Goal: Information Seeking & Learning: Learn about a topic

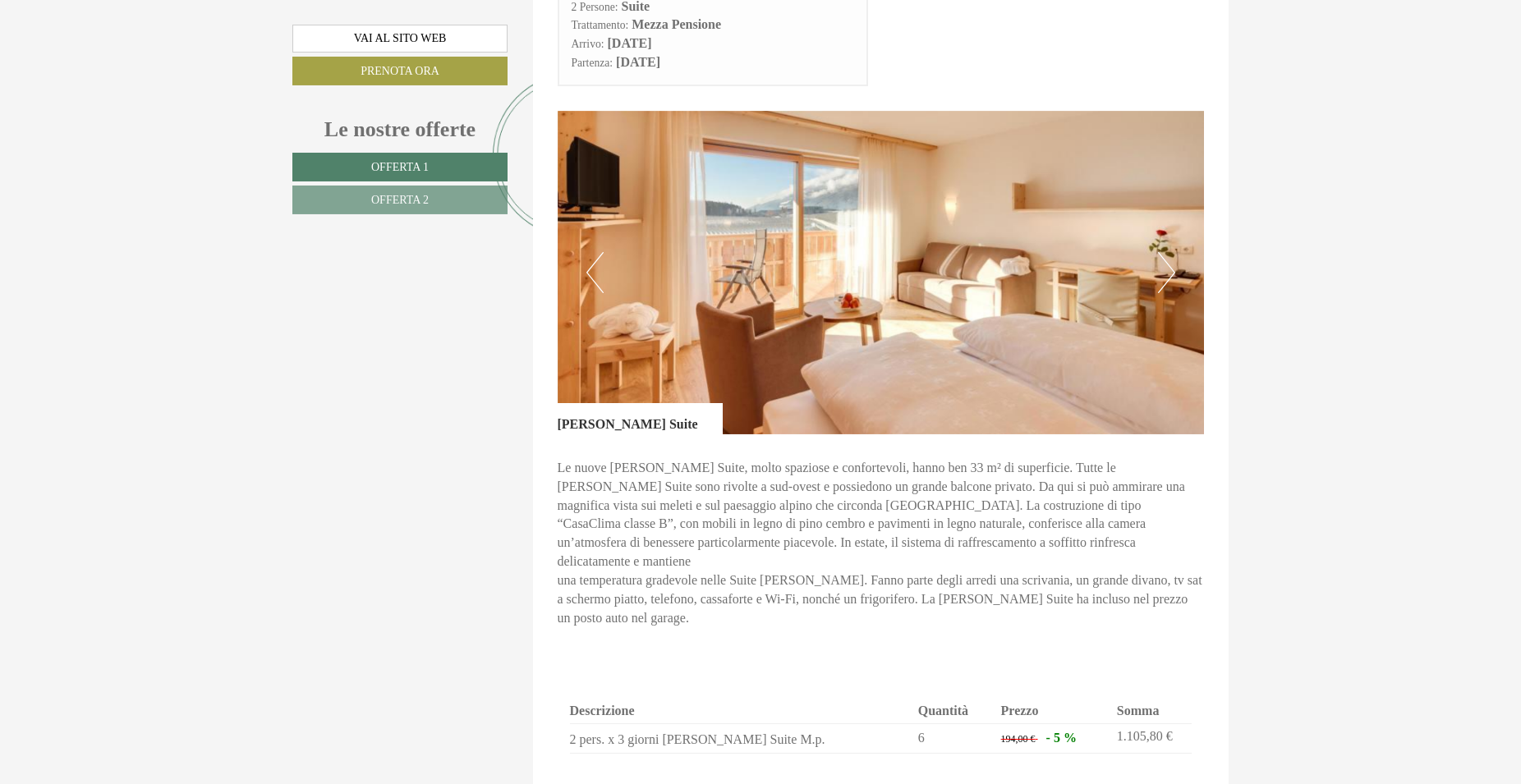
scroll to position [981, 0]
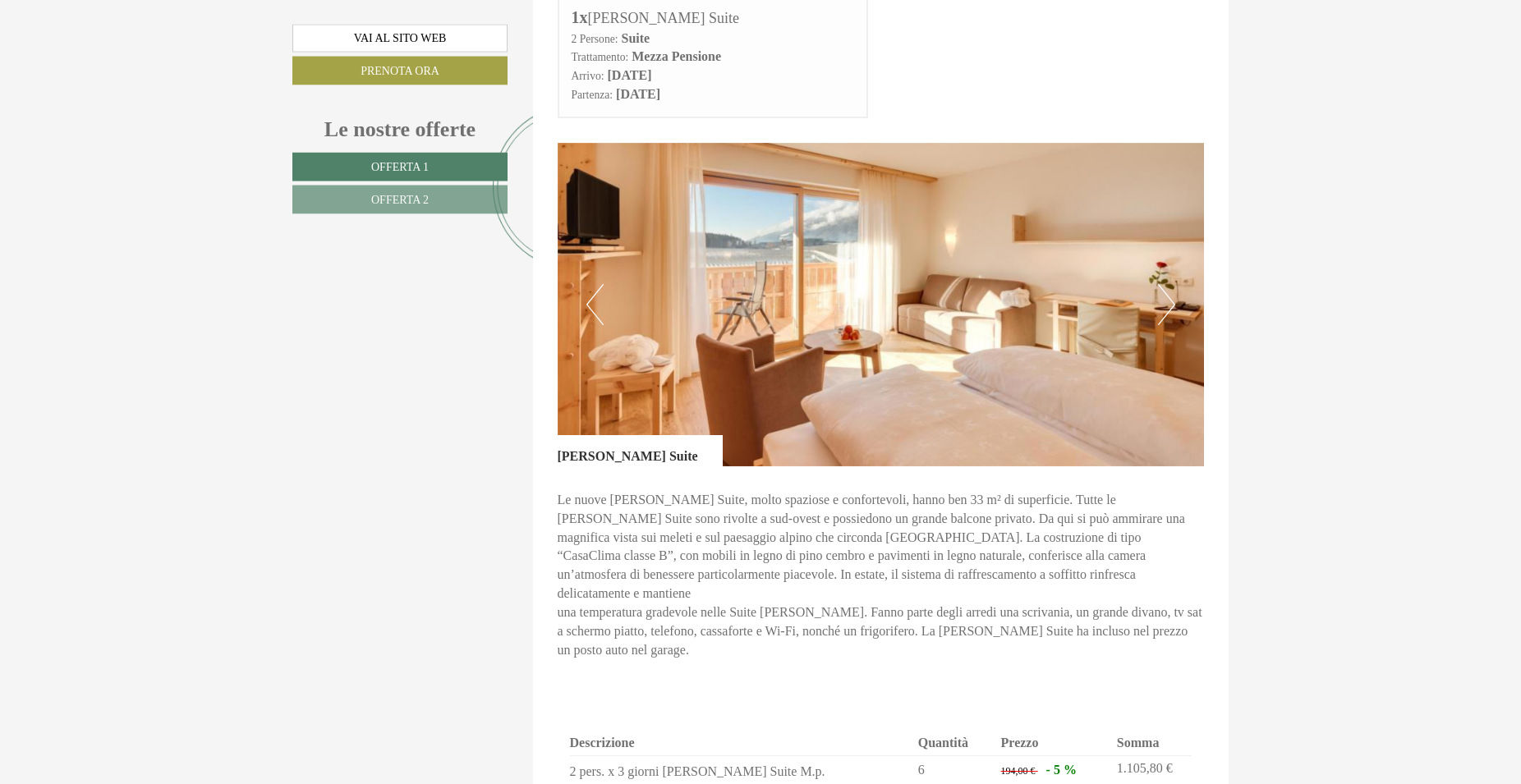
click at [1167, 308] on button "Next" at bounding box center [1166, 304] width 17 height 41
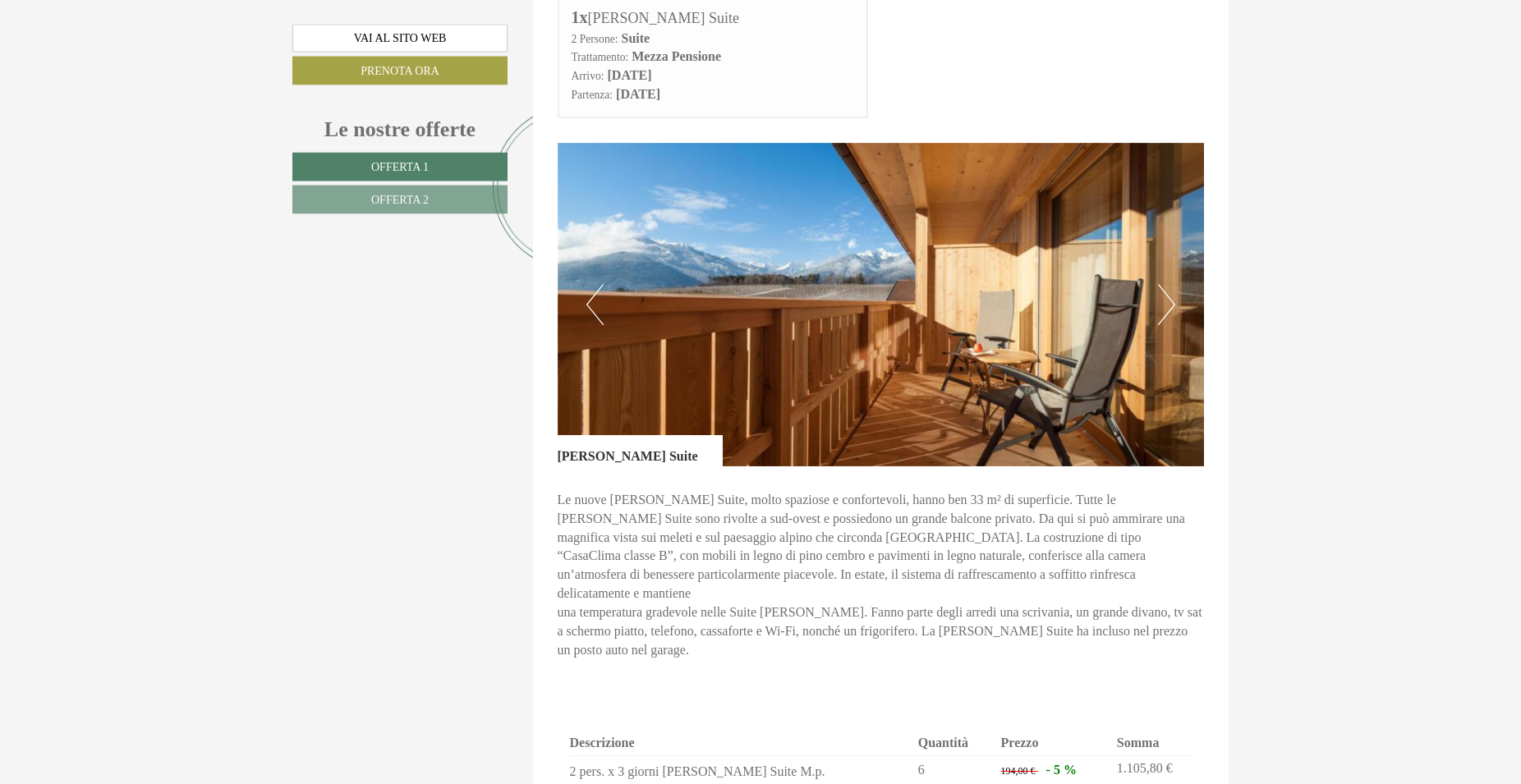
click at [1167, 308] on button "Next" at bounding box center [1166, 304] width 17 height 41
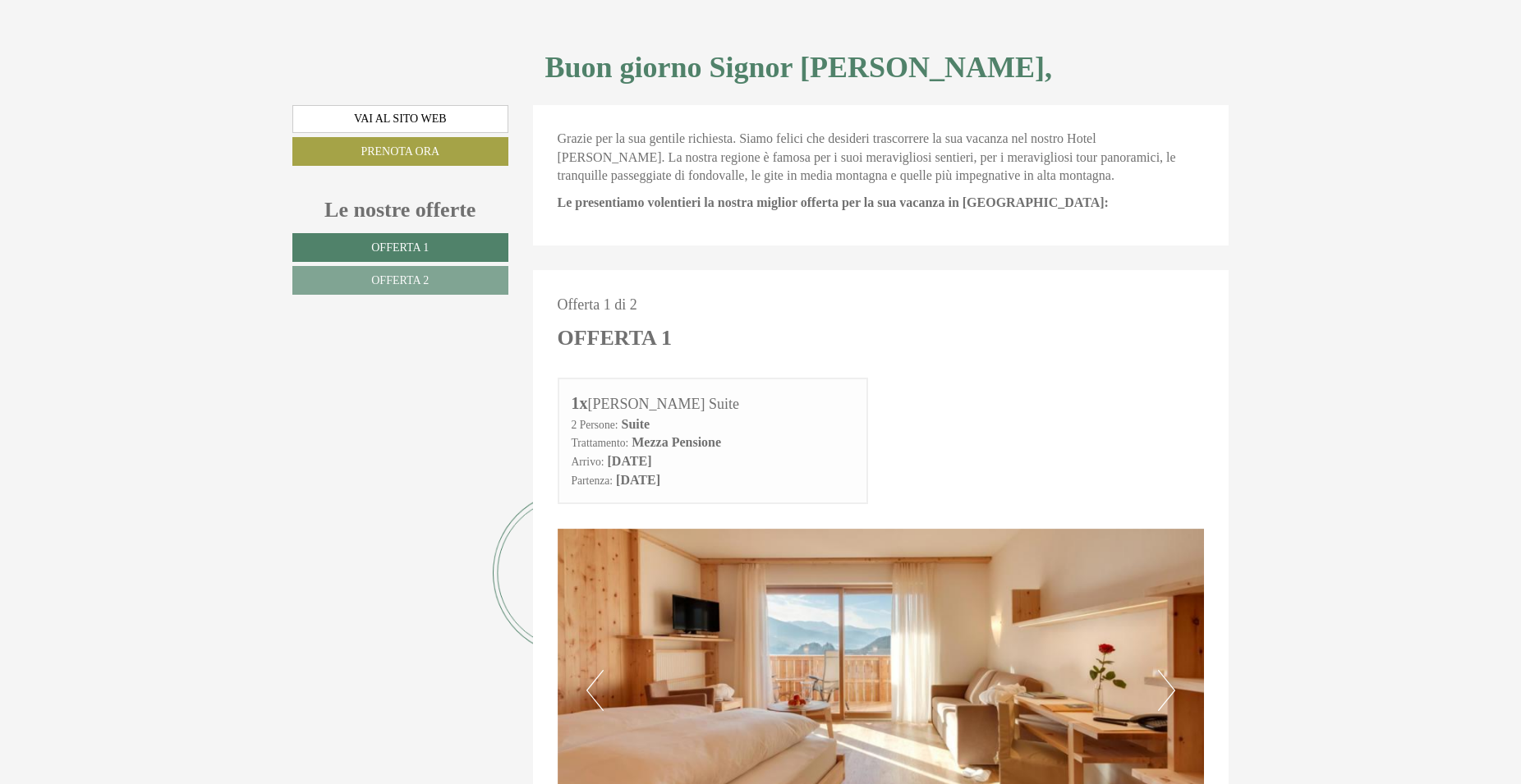
scroll to position [614, 0]
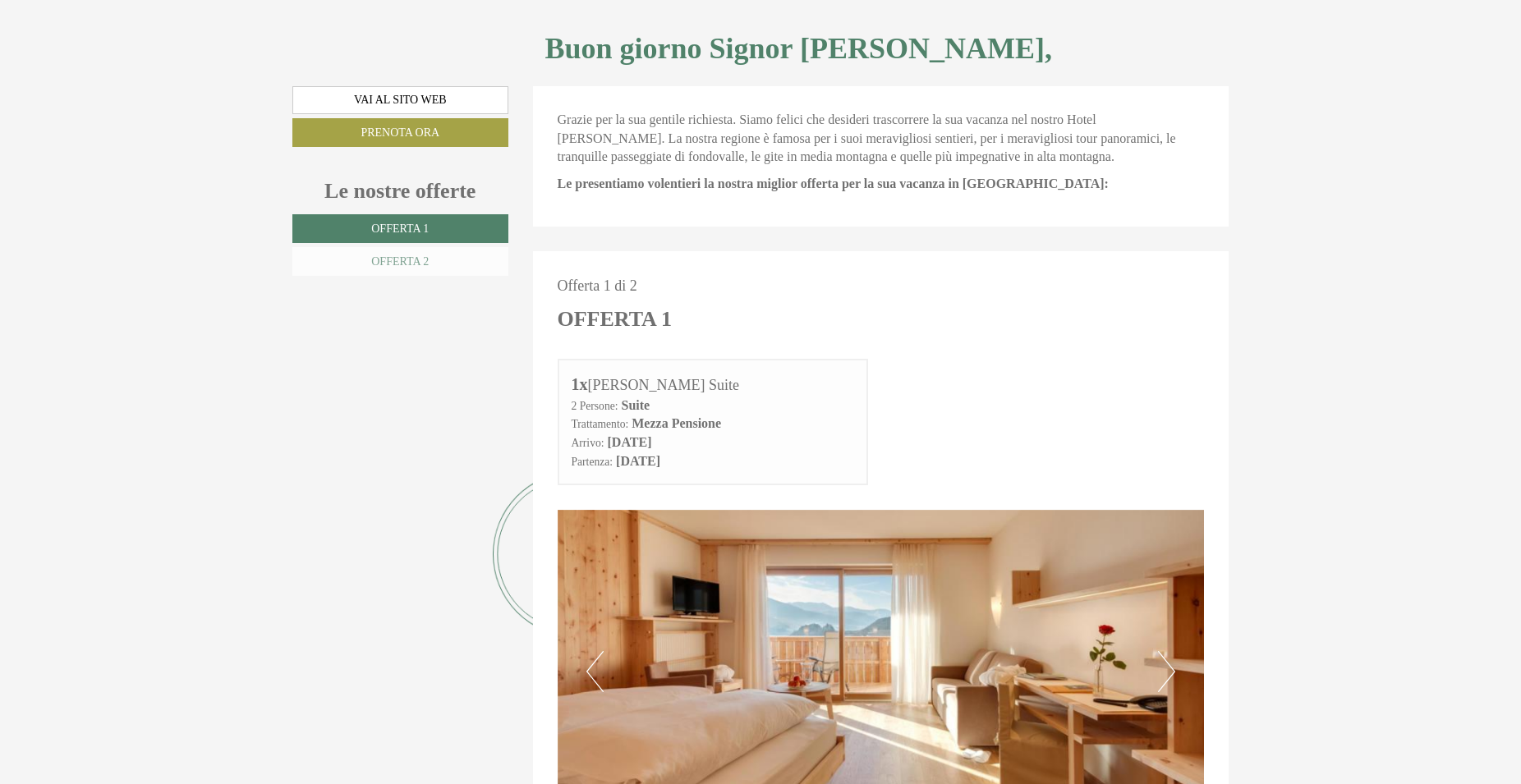
click at [376, 256] on span "Offerta 2" at bounding box center [399, 262] width 57 height 13
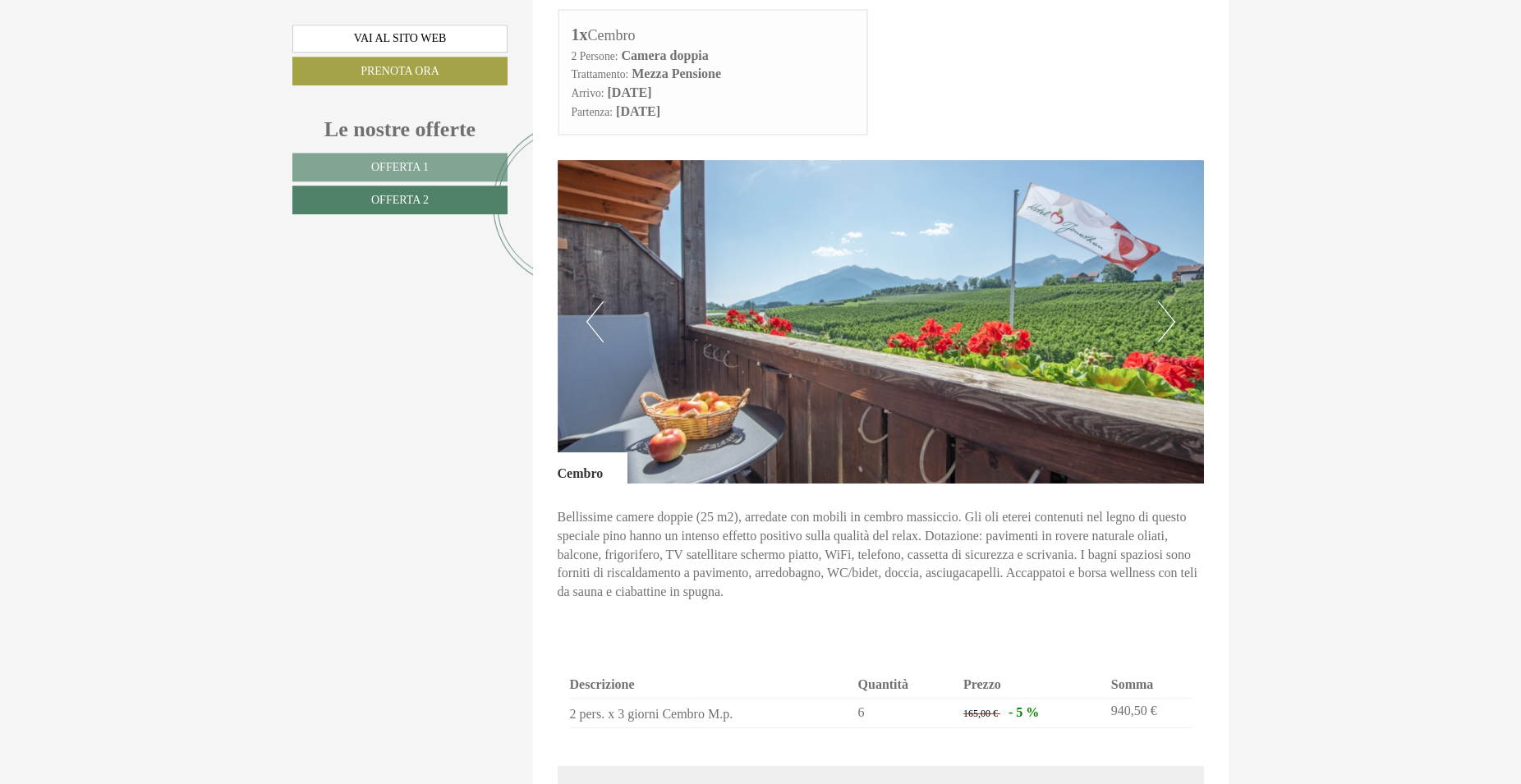
scroll to position [959, 0]
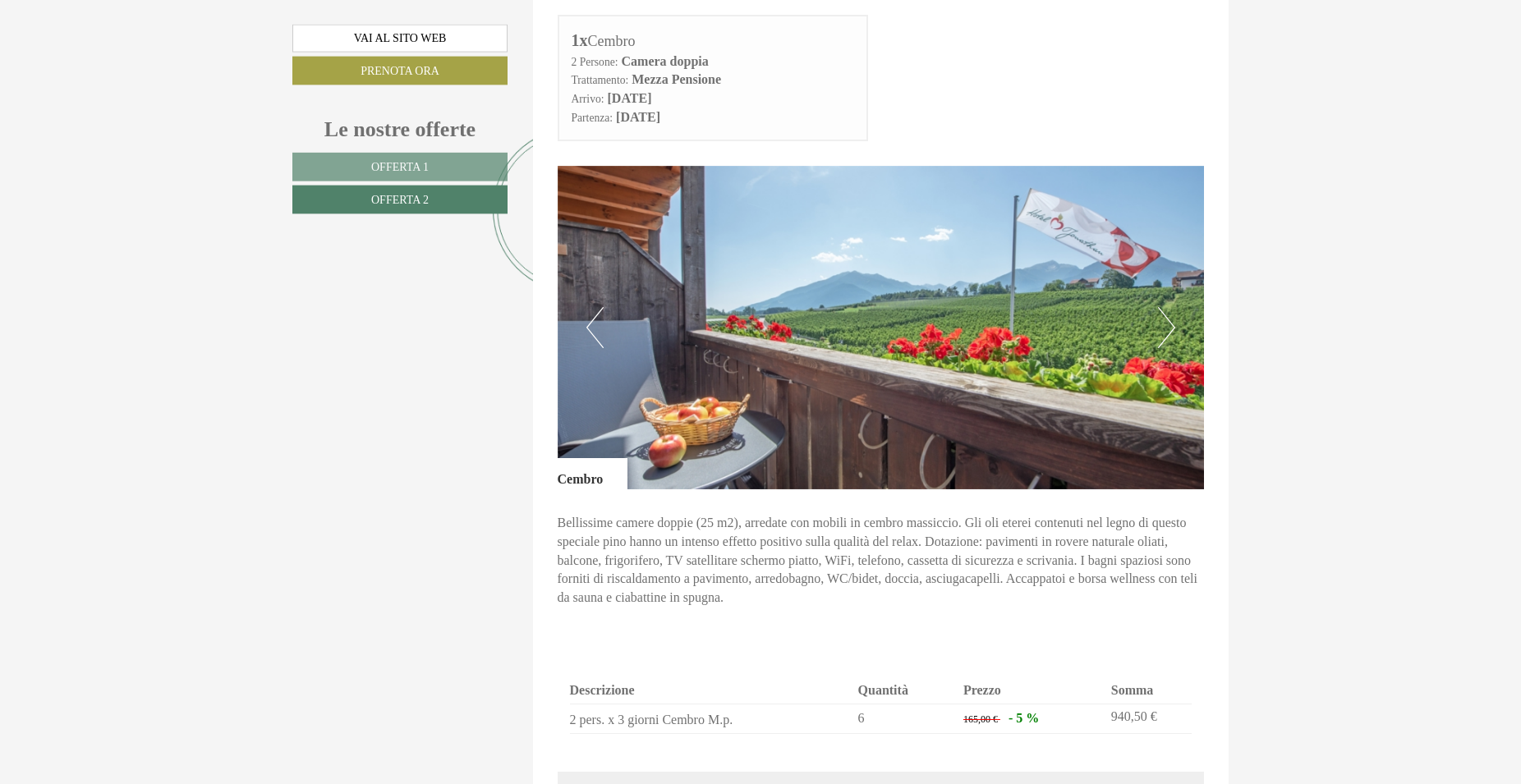
click at [1173, 327] on button "Next" at bounding box center [1166, 327] width 17 height 41
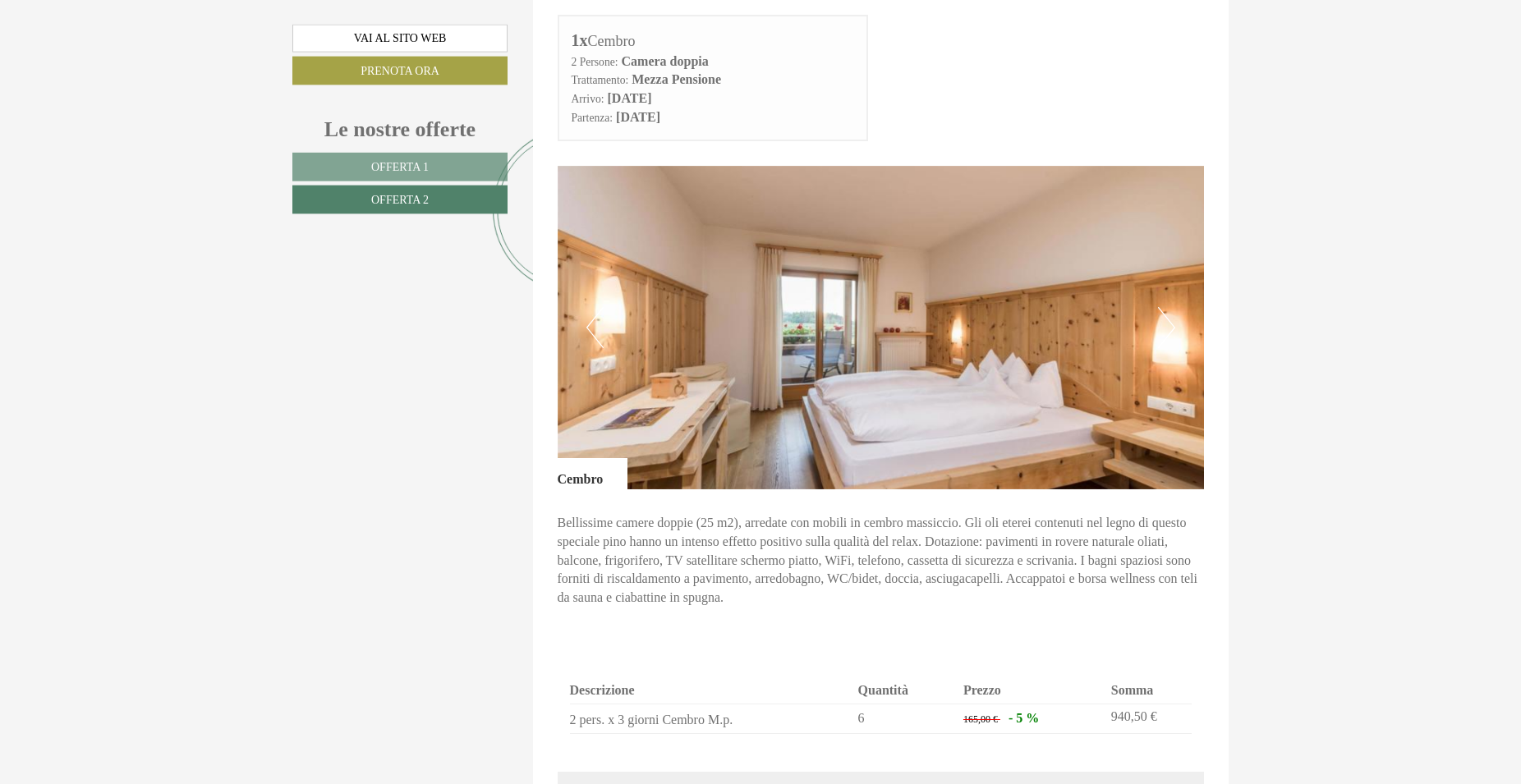
click at [1173, 327] on button "Next" at bounding box center [1166, 327] width 17 height 41
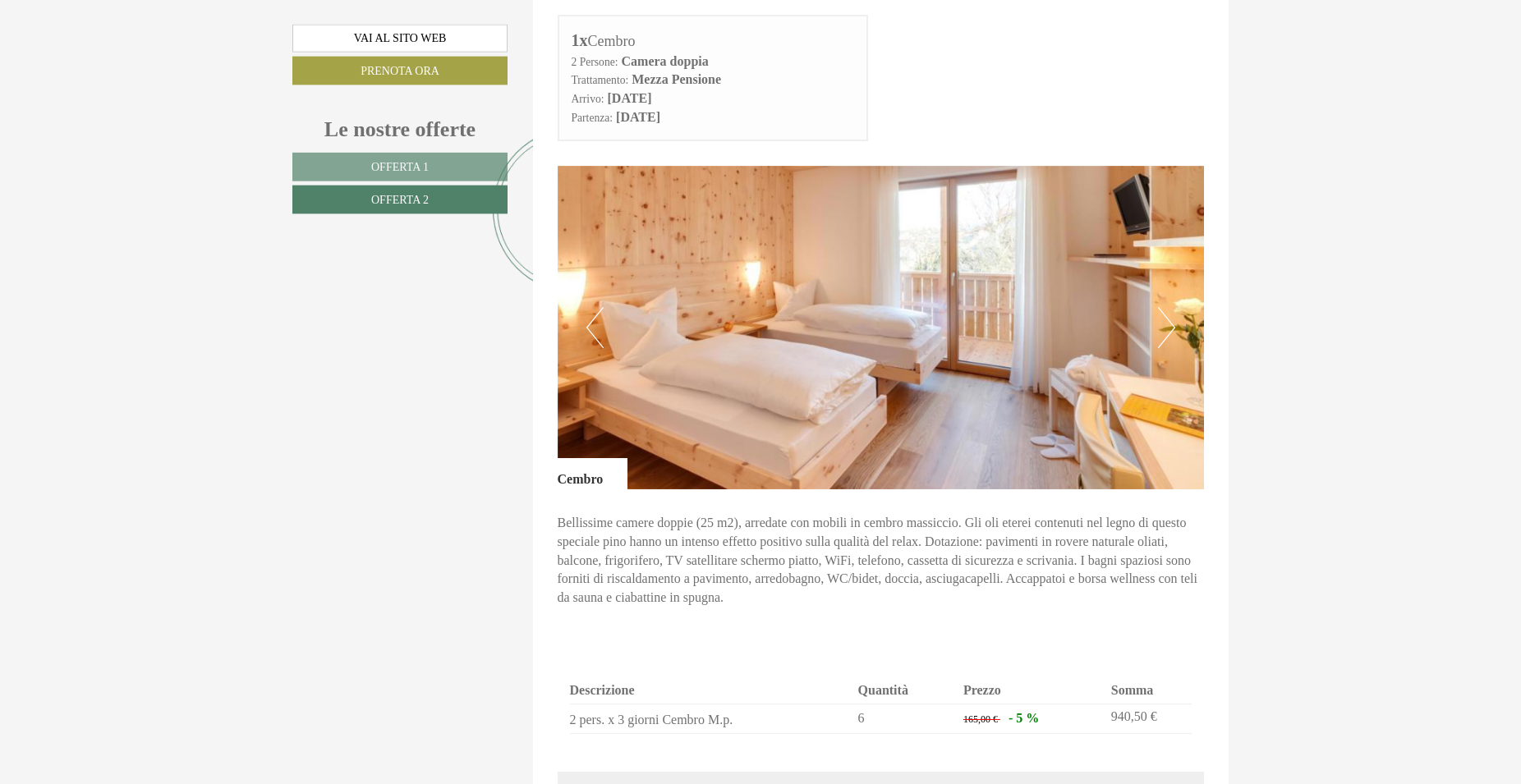
click at [1173, 327] on button "Next" at bounding box center [1166, 327] width 17 height 41
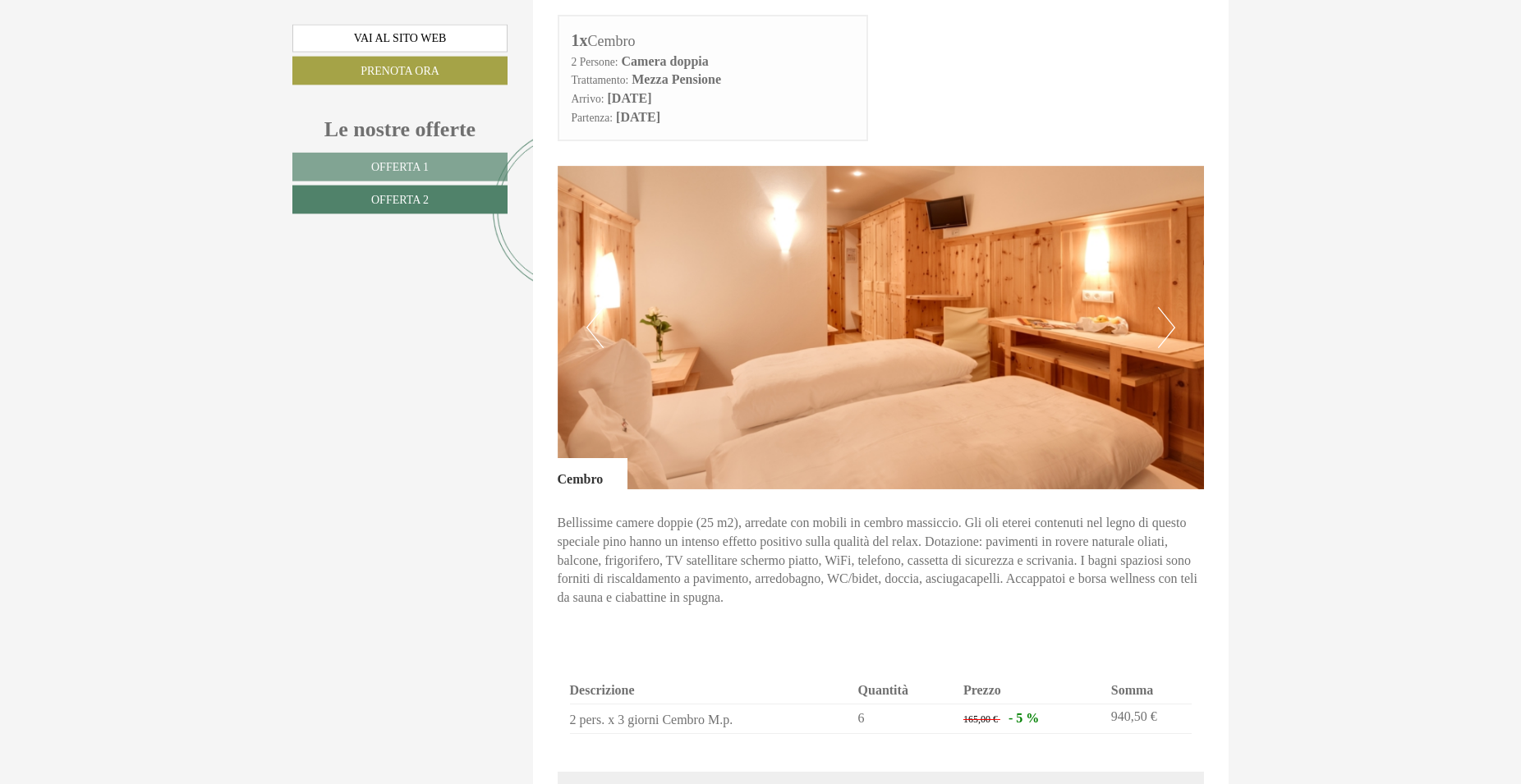
click at [1173, 327] on button "Next" at bounding box center [1166, 327] width 17 height 41
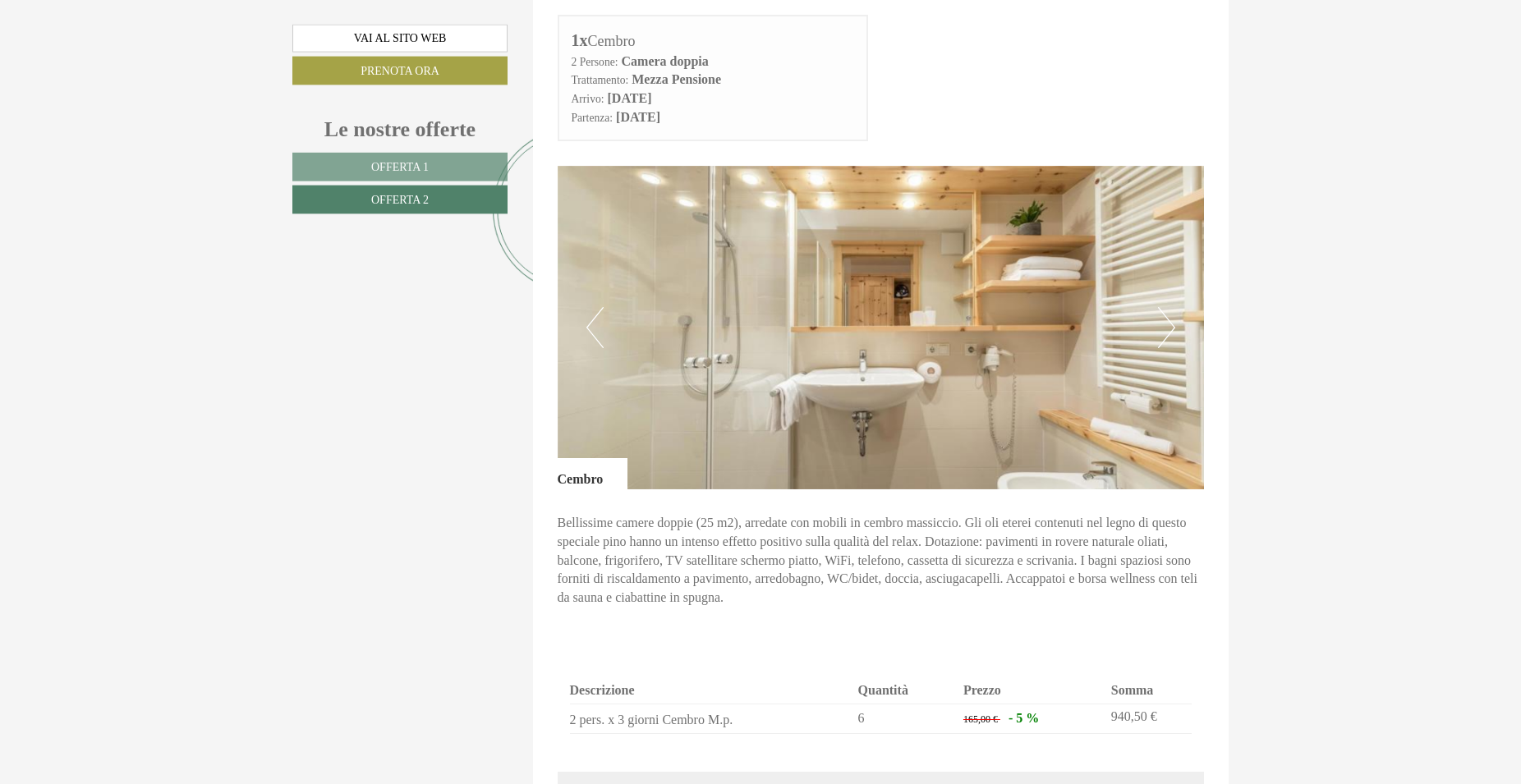
click at [1173, 327] on button "Next" at bounding box center [1166, 327] width 17 height 41
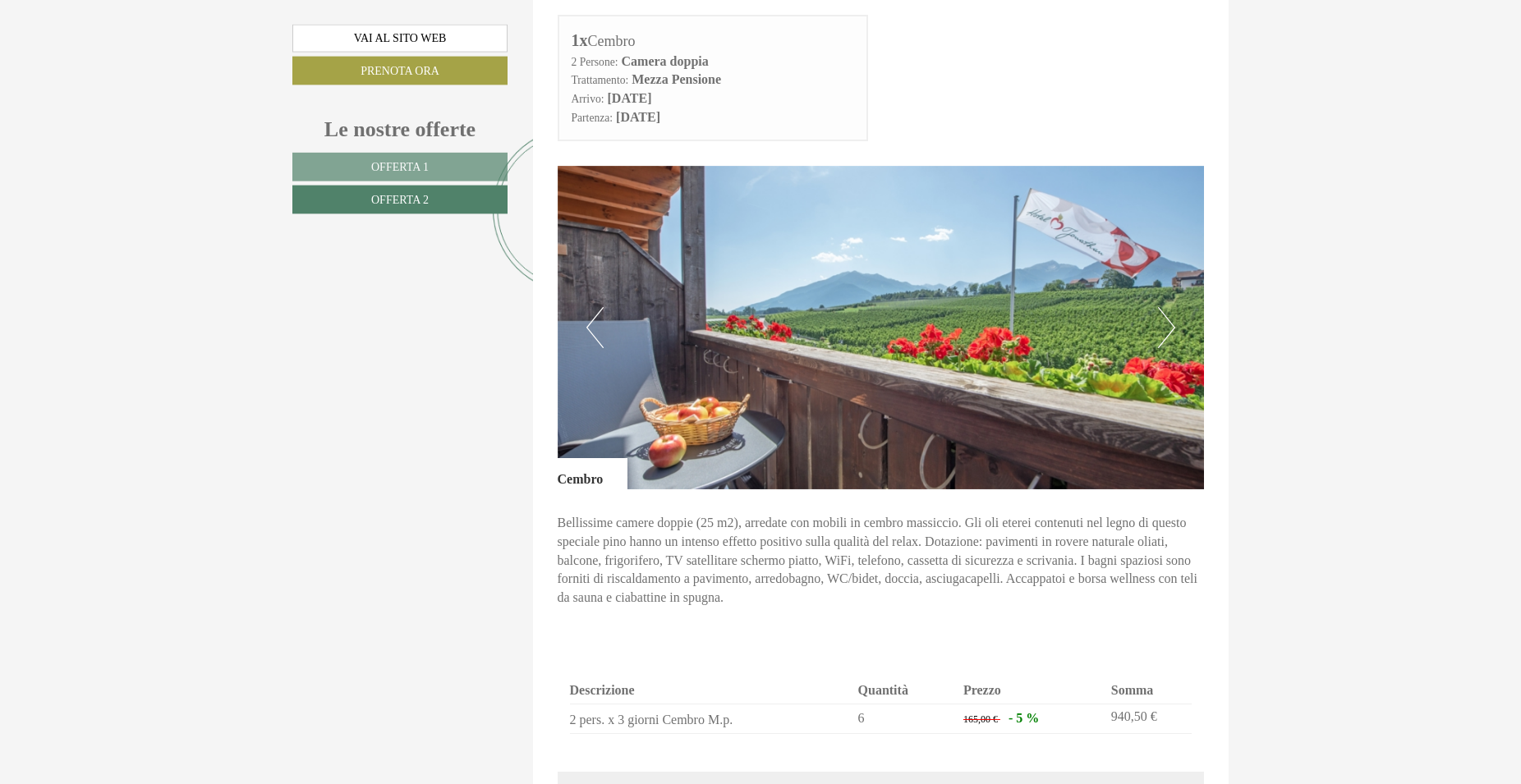
click at [1170, 327] on button "Next" at bounding box center [1166, 327] width 17 height 41
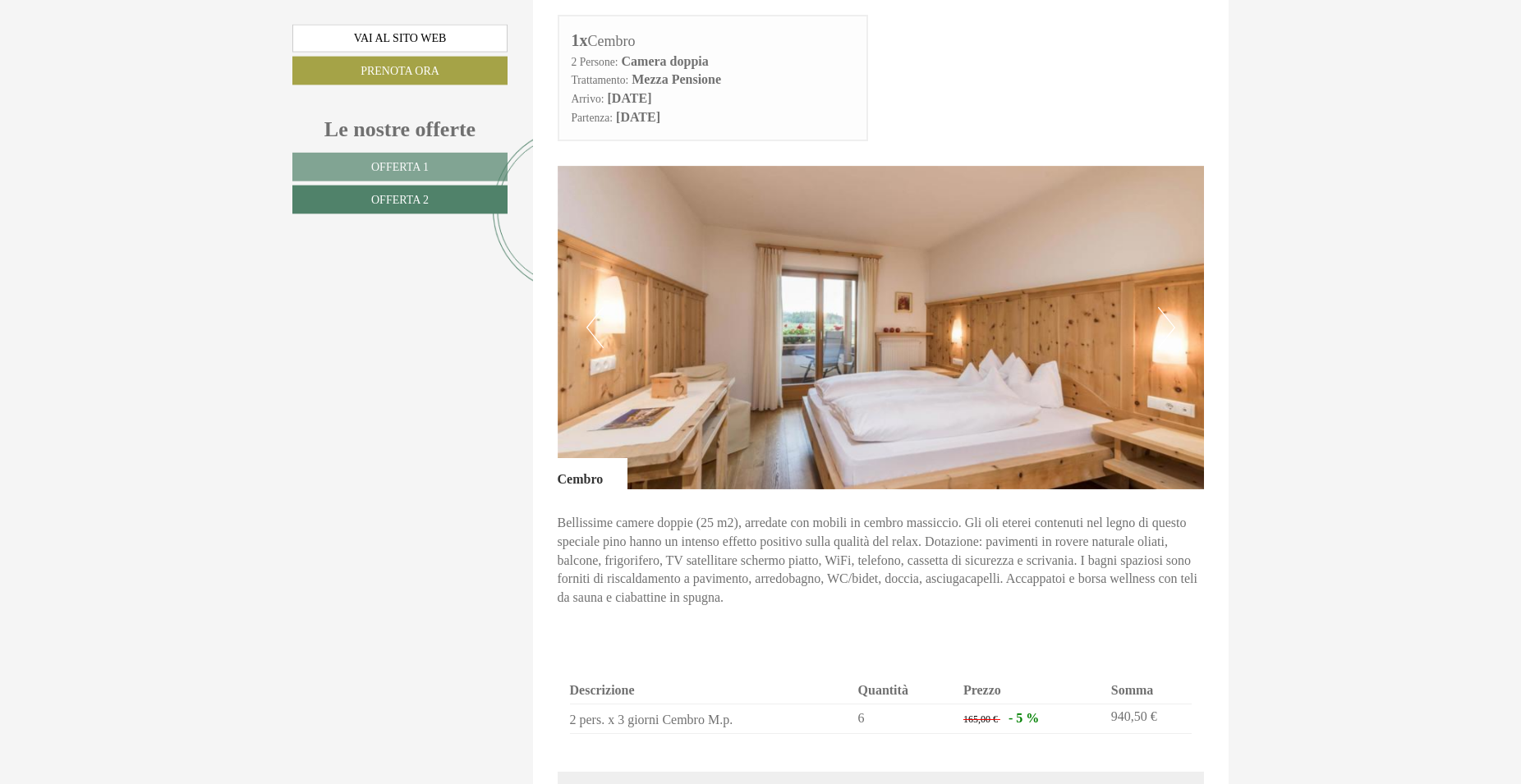
click at [1170, 327] on button "Next" at bounding box center [1166, 327] width 17 height 41
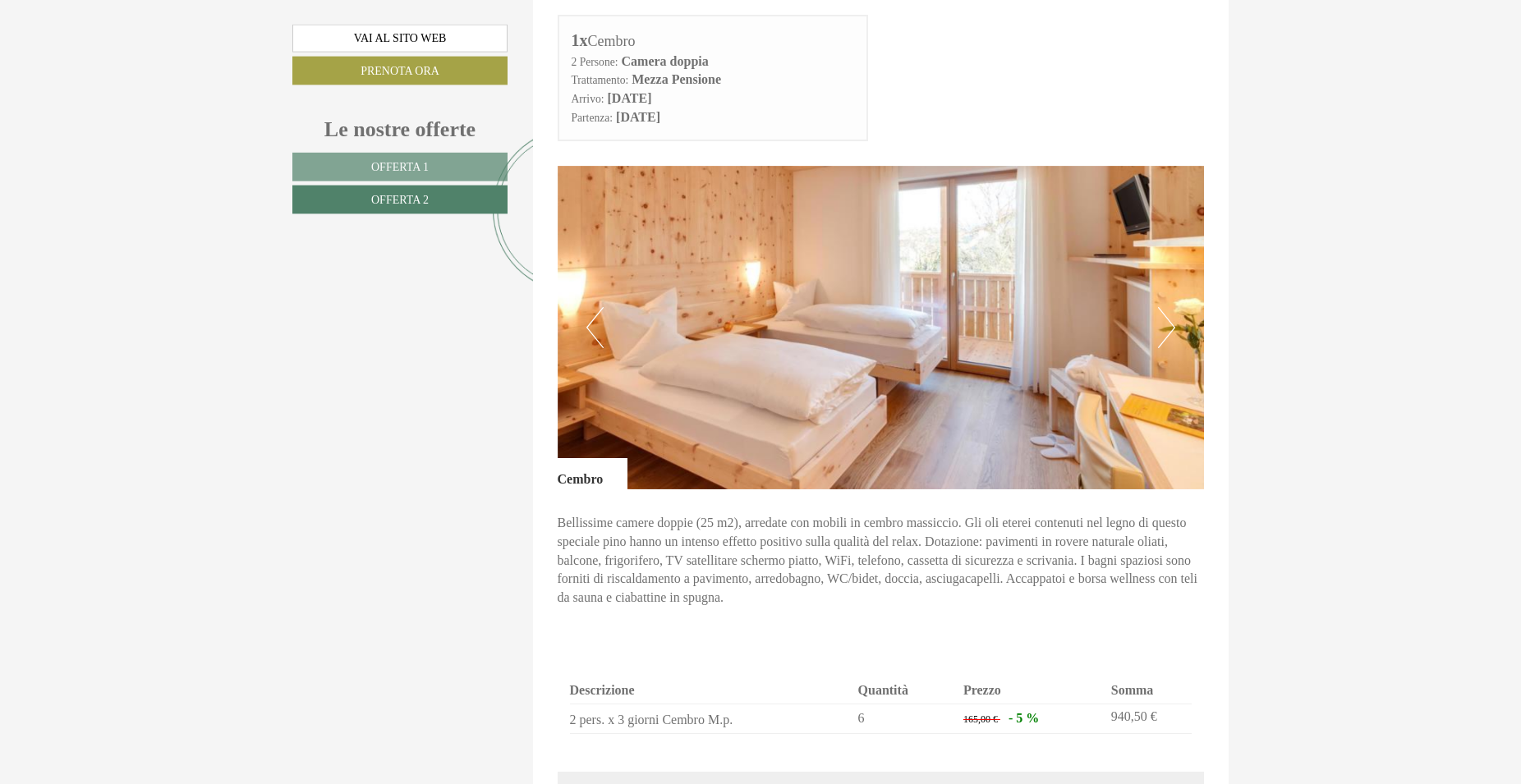
click at [1170, 327] on button "Next" at bounding box center [1166, 327] width 17 height 41
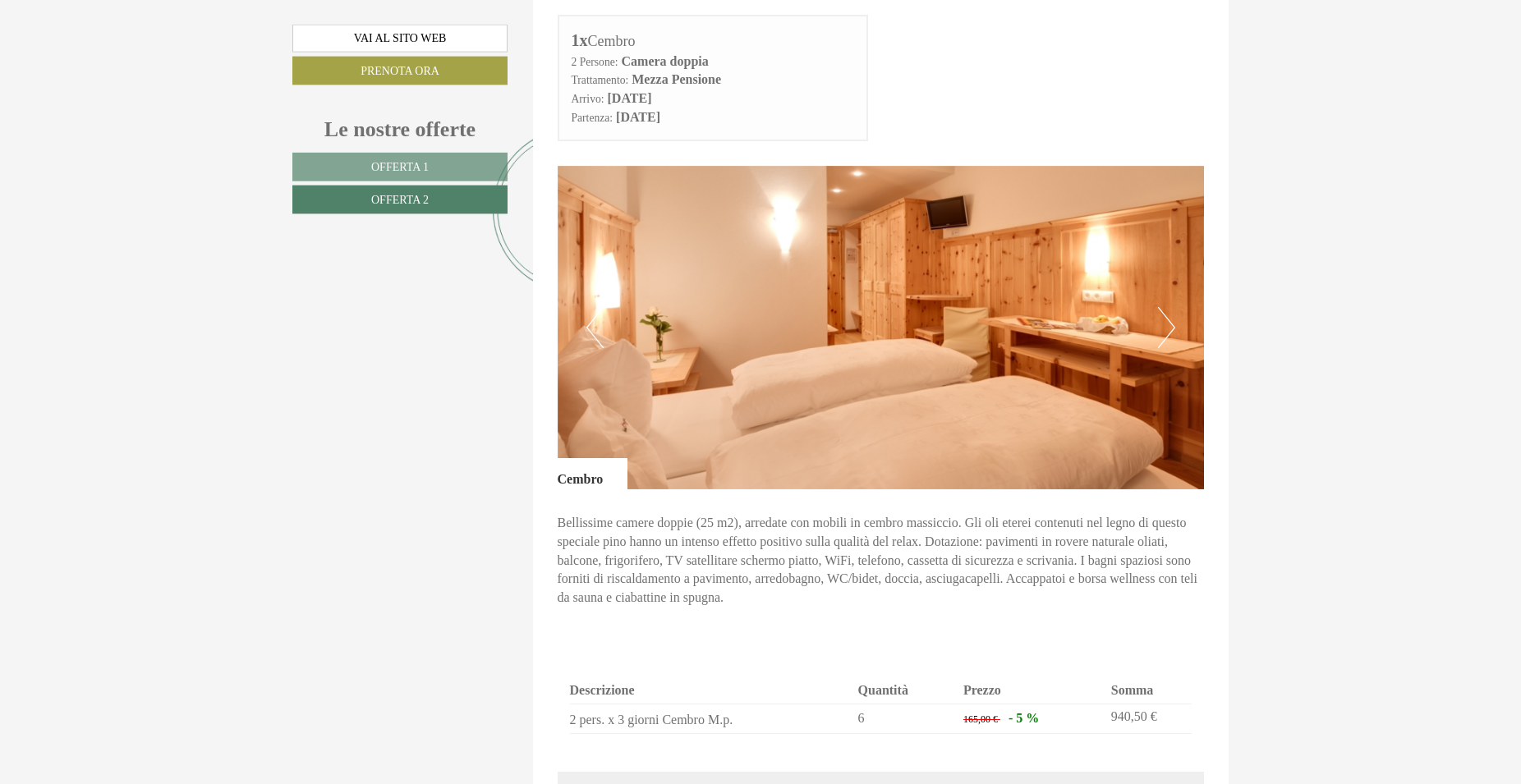
click at [590, 325] on button "Previous" at bounding box center [595, 327] width 17 height 41
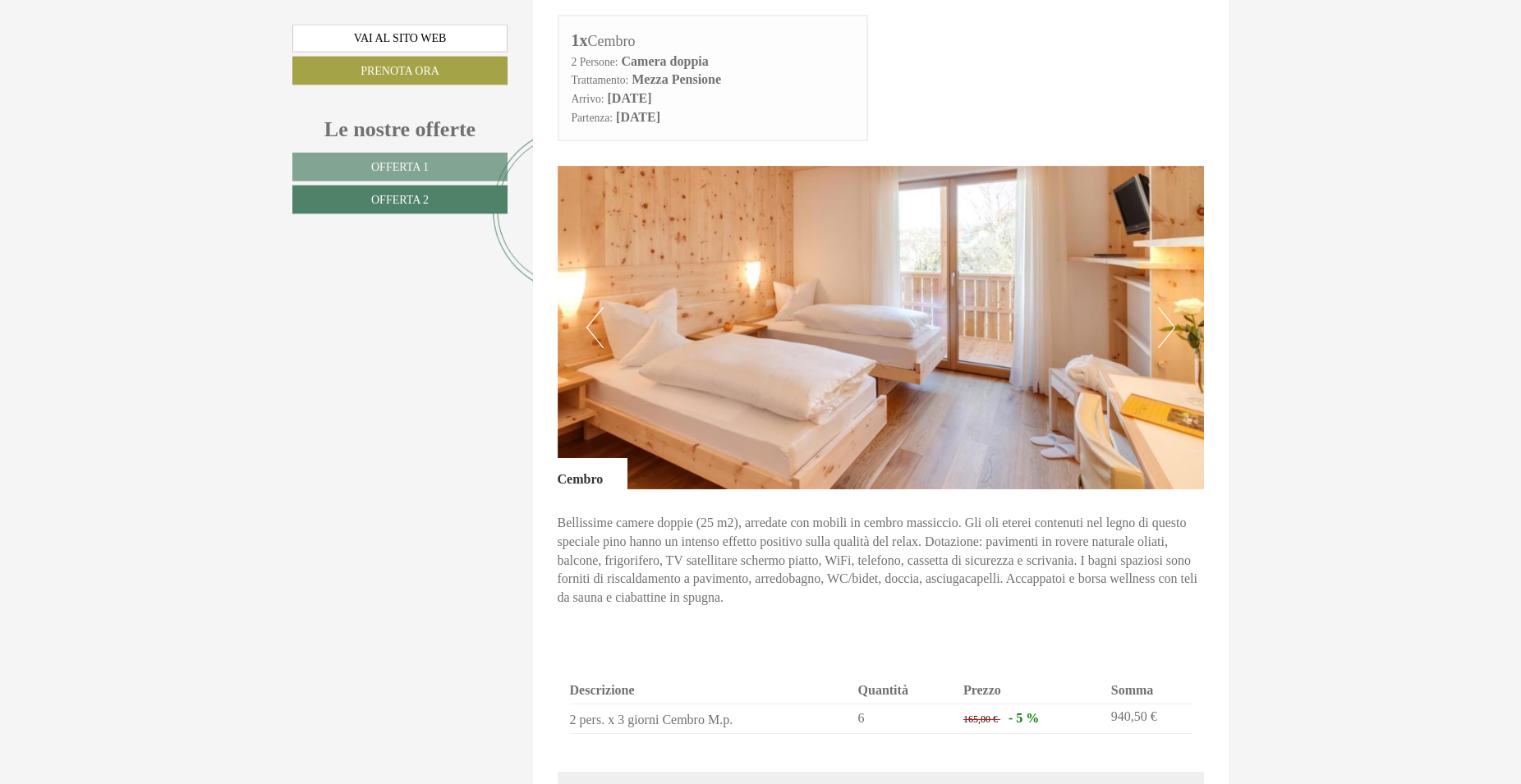
click at [590, 325] on button "Previous" at bounding box center [595, 327] width 17 height 41
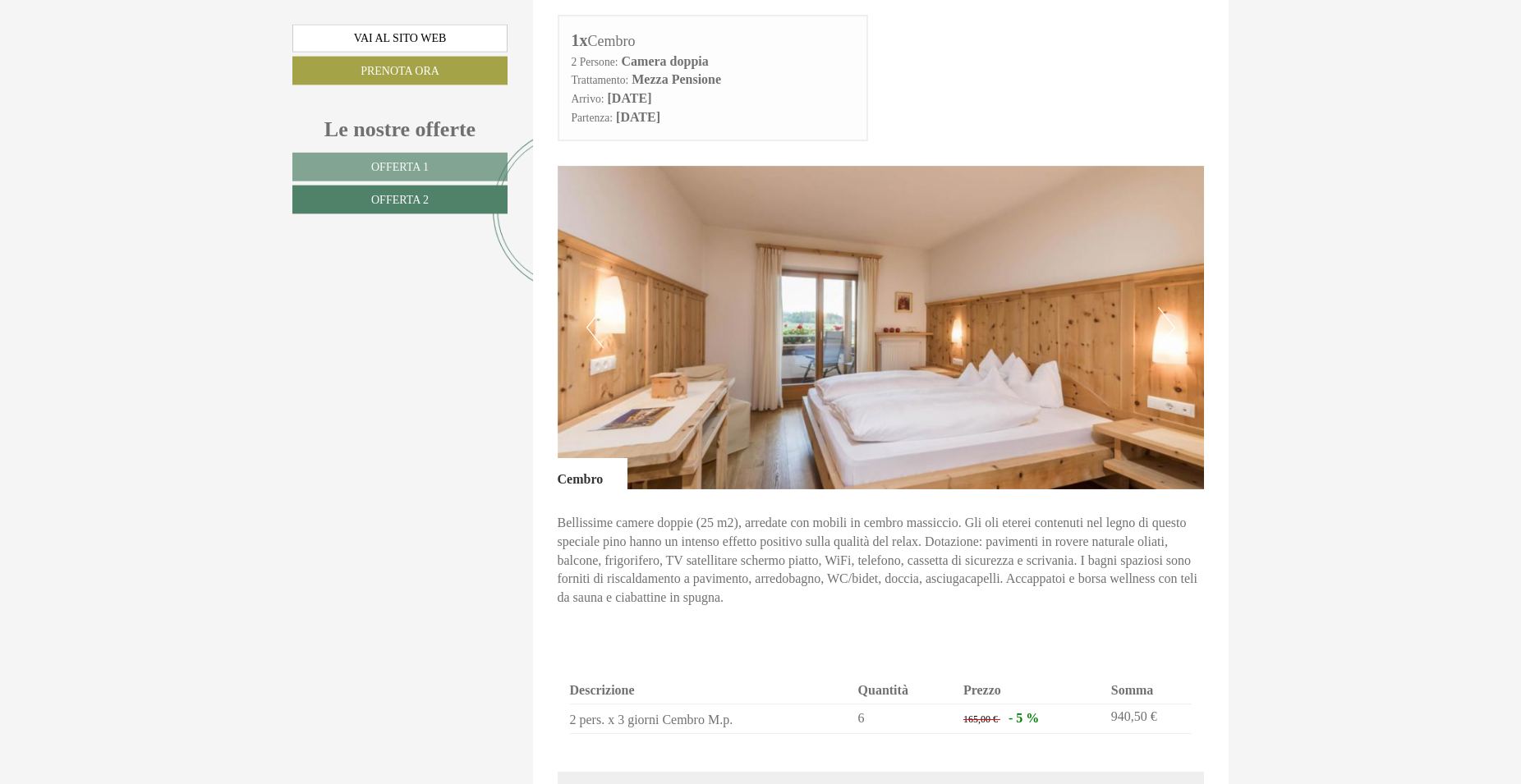
click at [1178, 335] on img at bounding box center [881, 327] width 648 height 324
click at [588, 324] on button "Previous" at bounding box center [595, 327] width 17 height 41
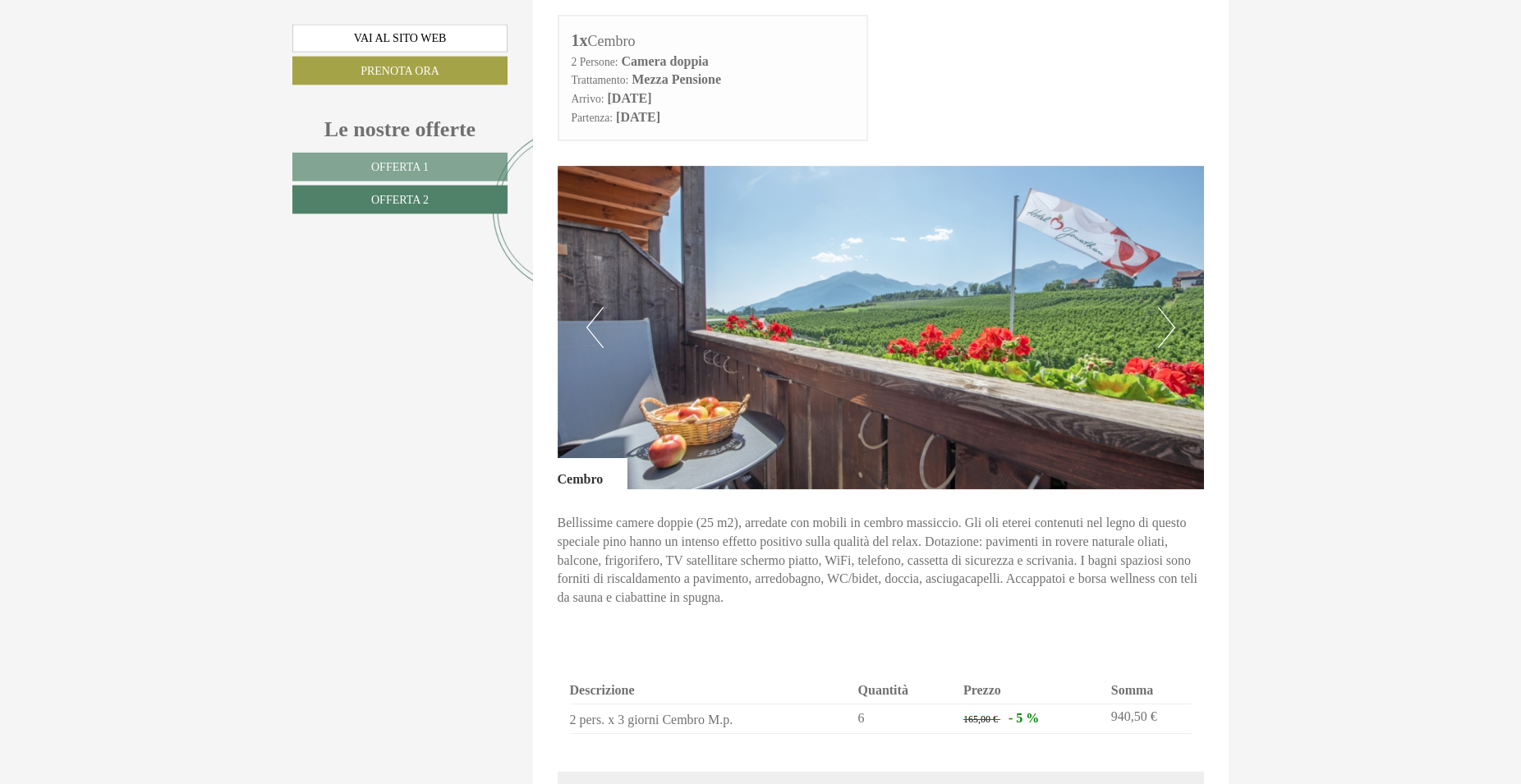
click at [588, 324] on button "Previous" at bounding box center [595, 327] width 17 height 41
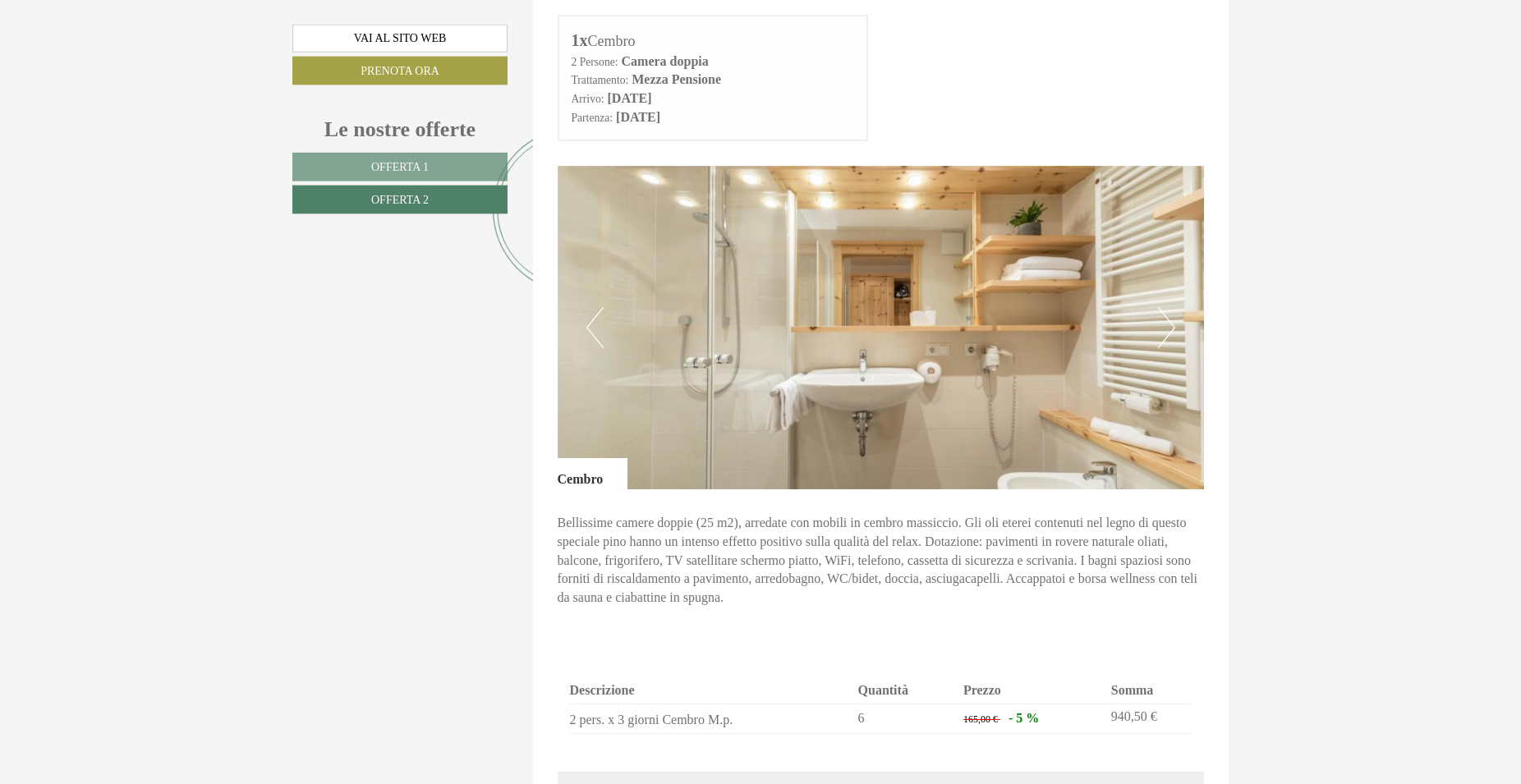
click at [588, 324] on button "Previous" at bounding box center [595, 327] width 17 height 41
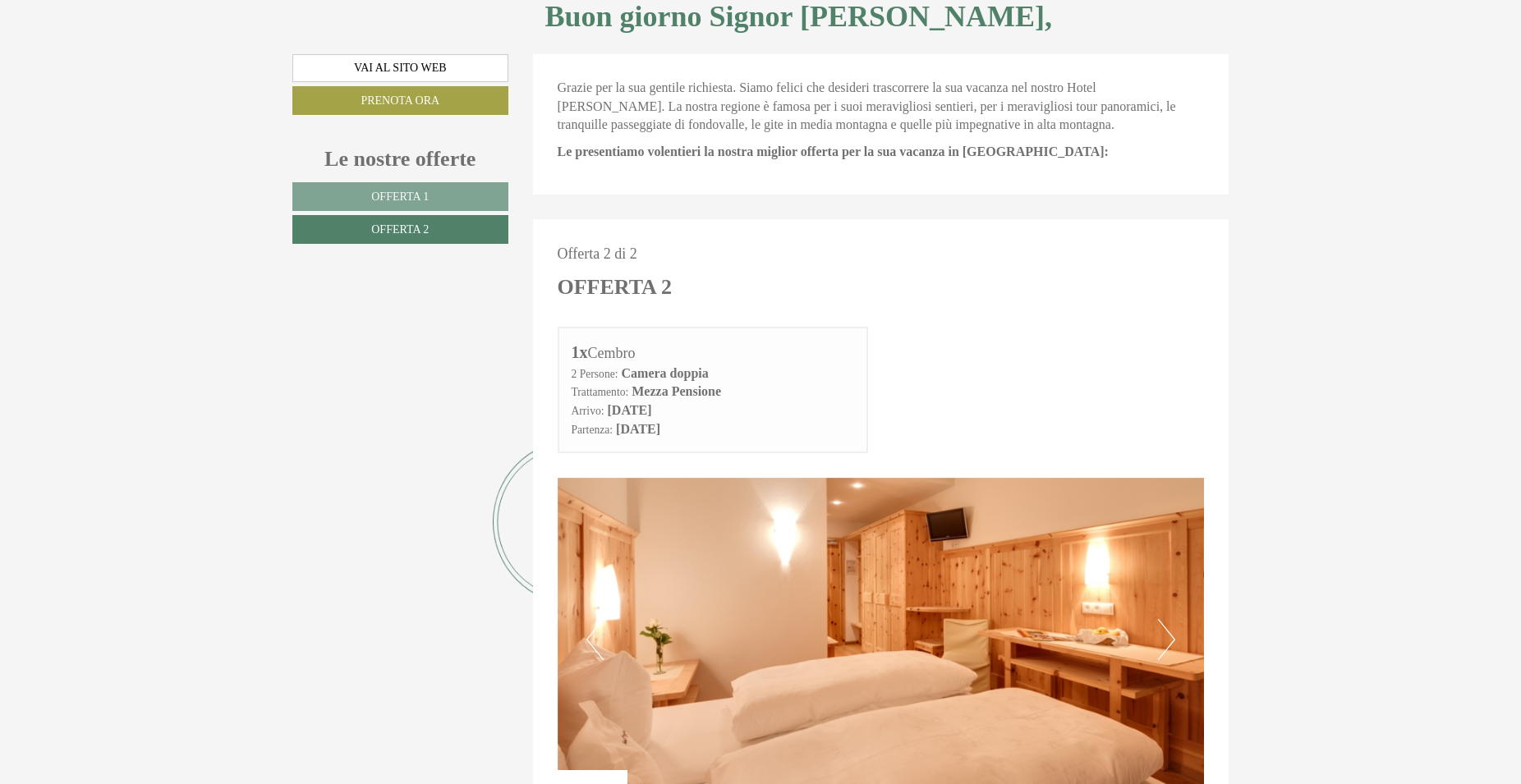
scroll to position [636, 0]
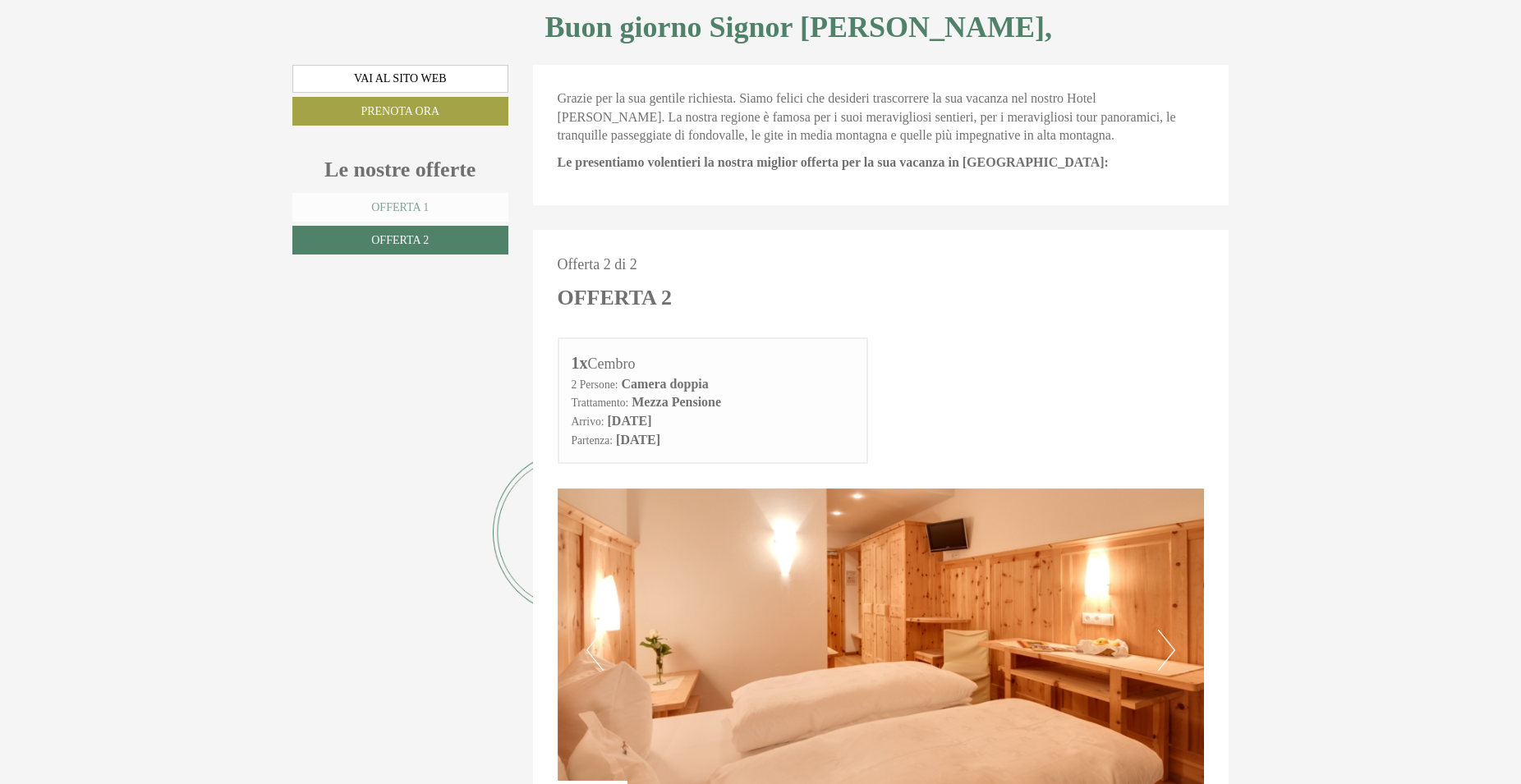
click at [413, 205] on span "Offerta 1" at bounding box center [399, 207] width 57 height 13
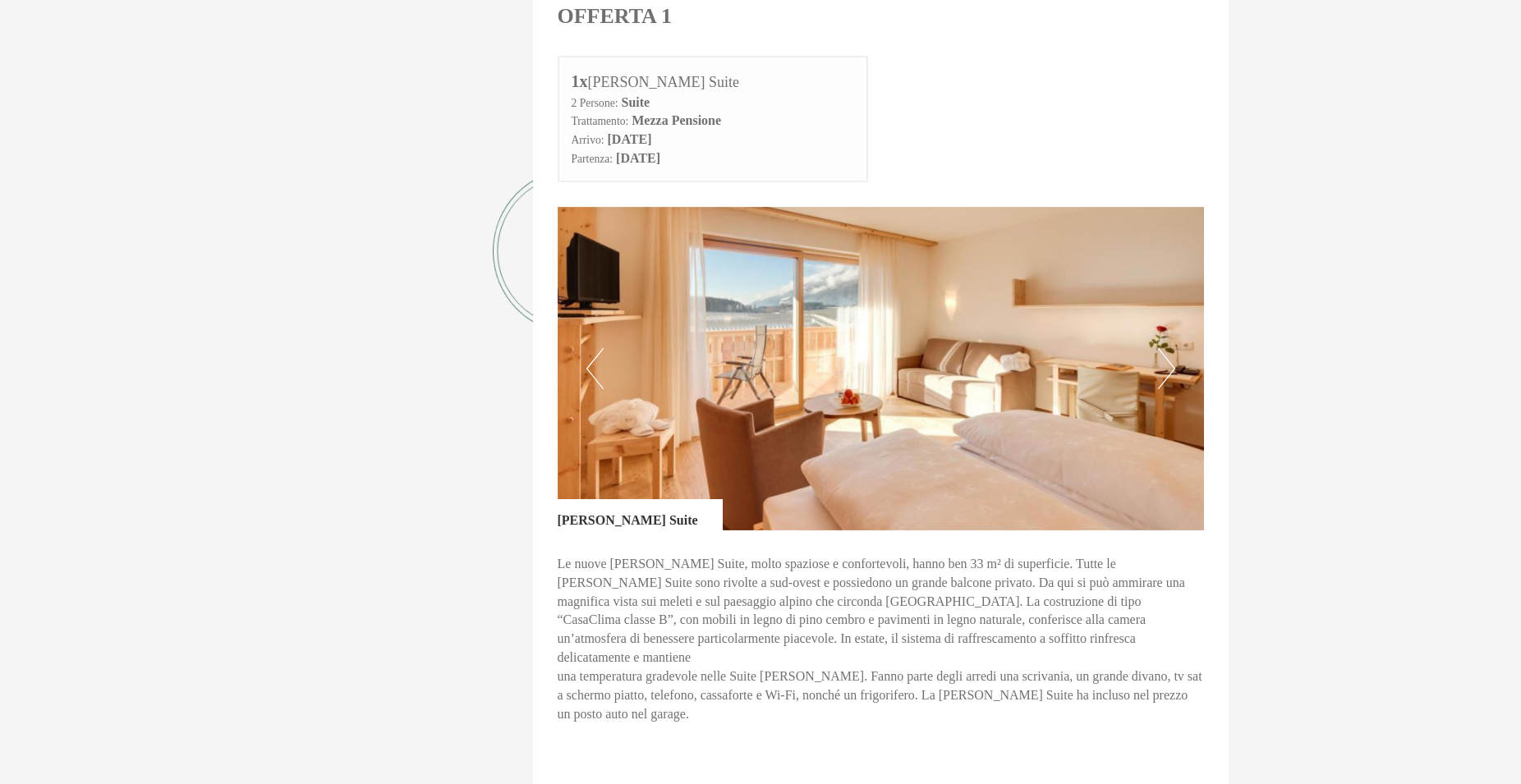
scroll to position [337, 0]
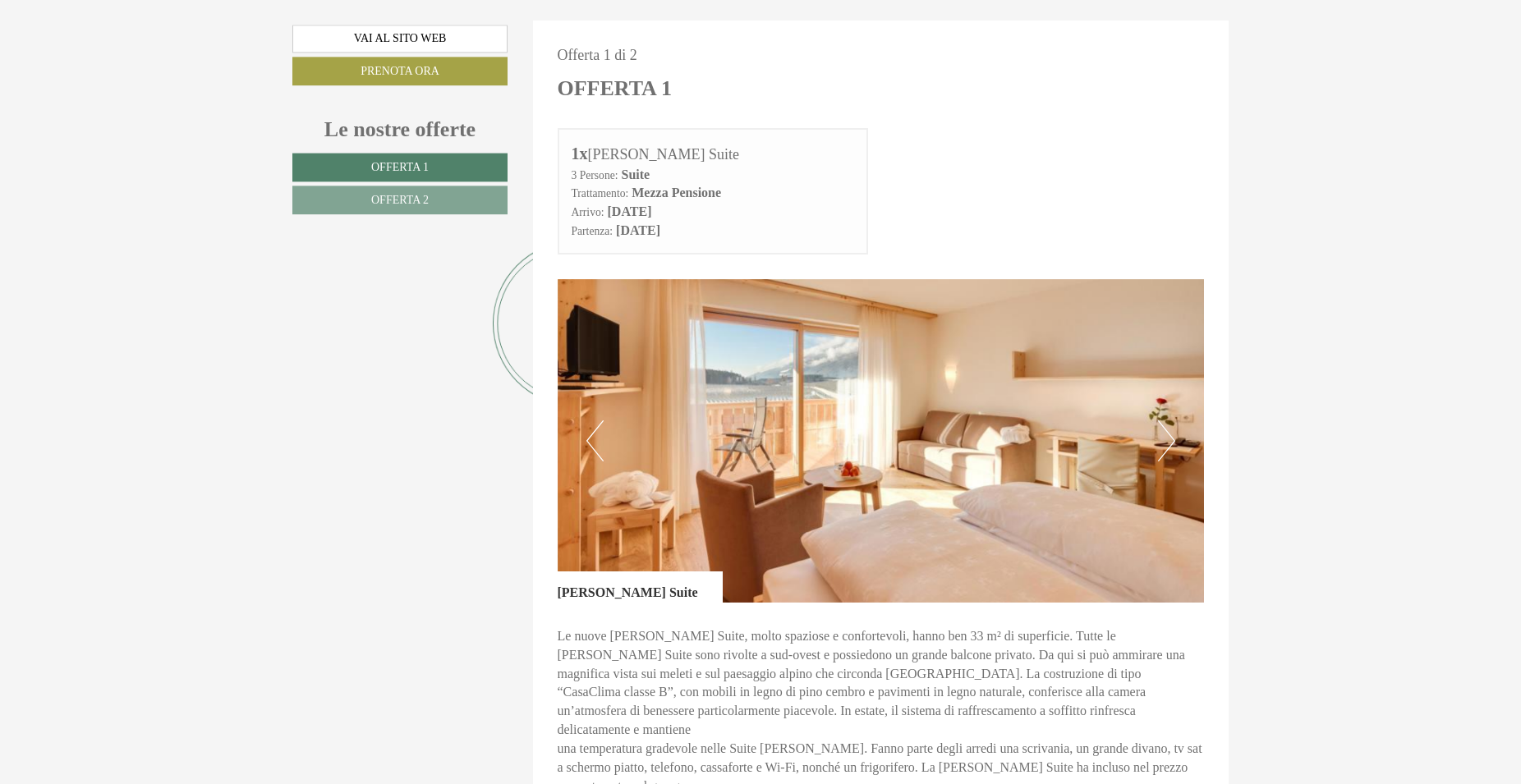
scroll to position [890, 0]
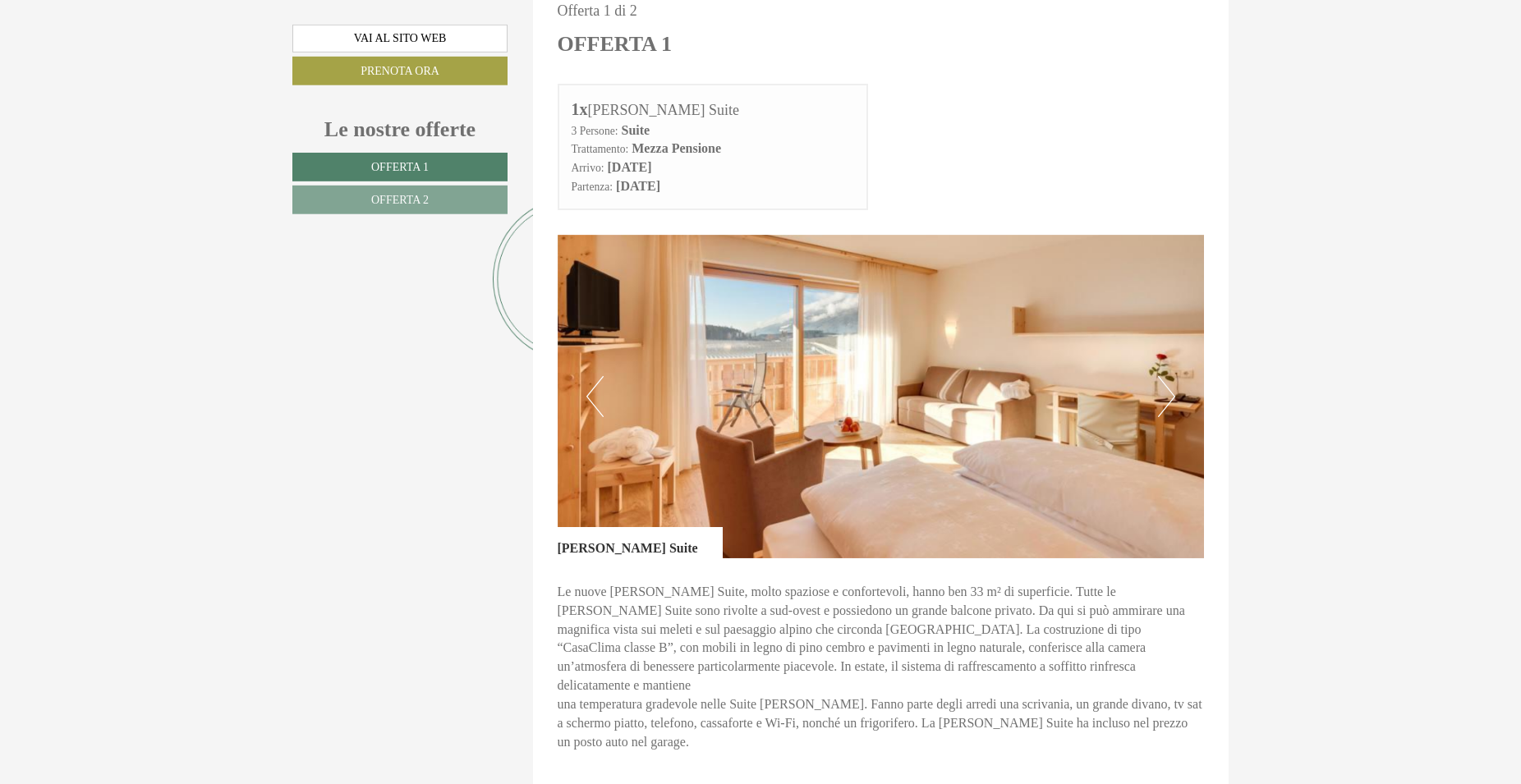
click at [1170, 394] on button "Next" at bounding box center [1166, 397] width 17 height 41
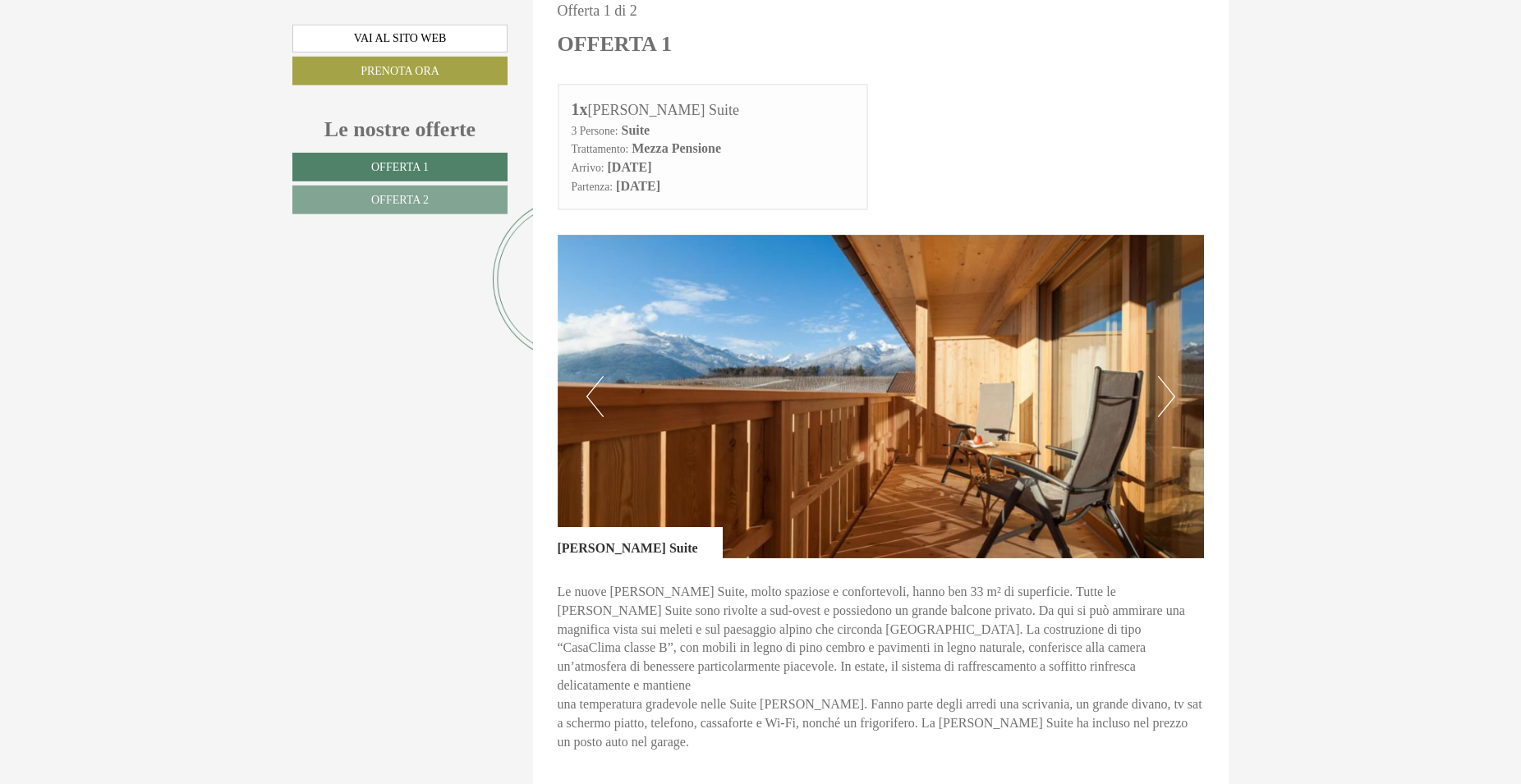
click at [1170, 394] on button "Next" at bounding box center [1166, 397] width 17 height 41
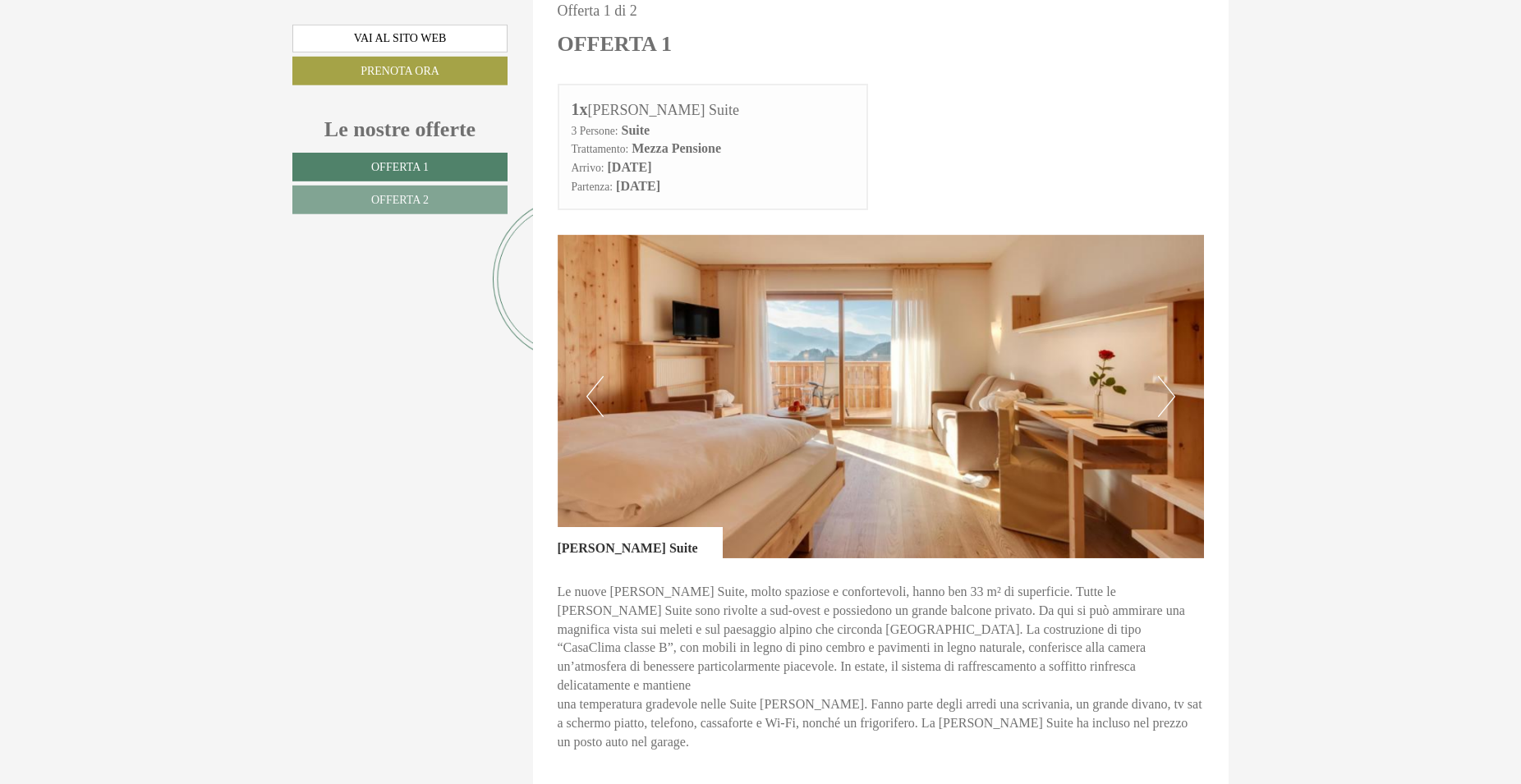
click at [1170, 394] on button "Next" at bounding box center [1166, 397] width 17 height 41
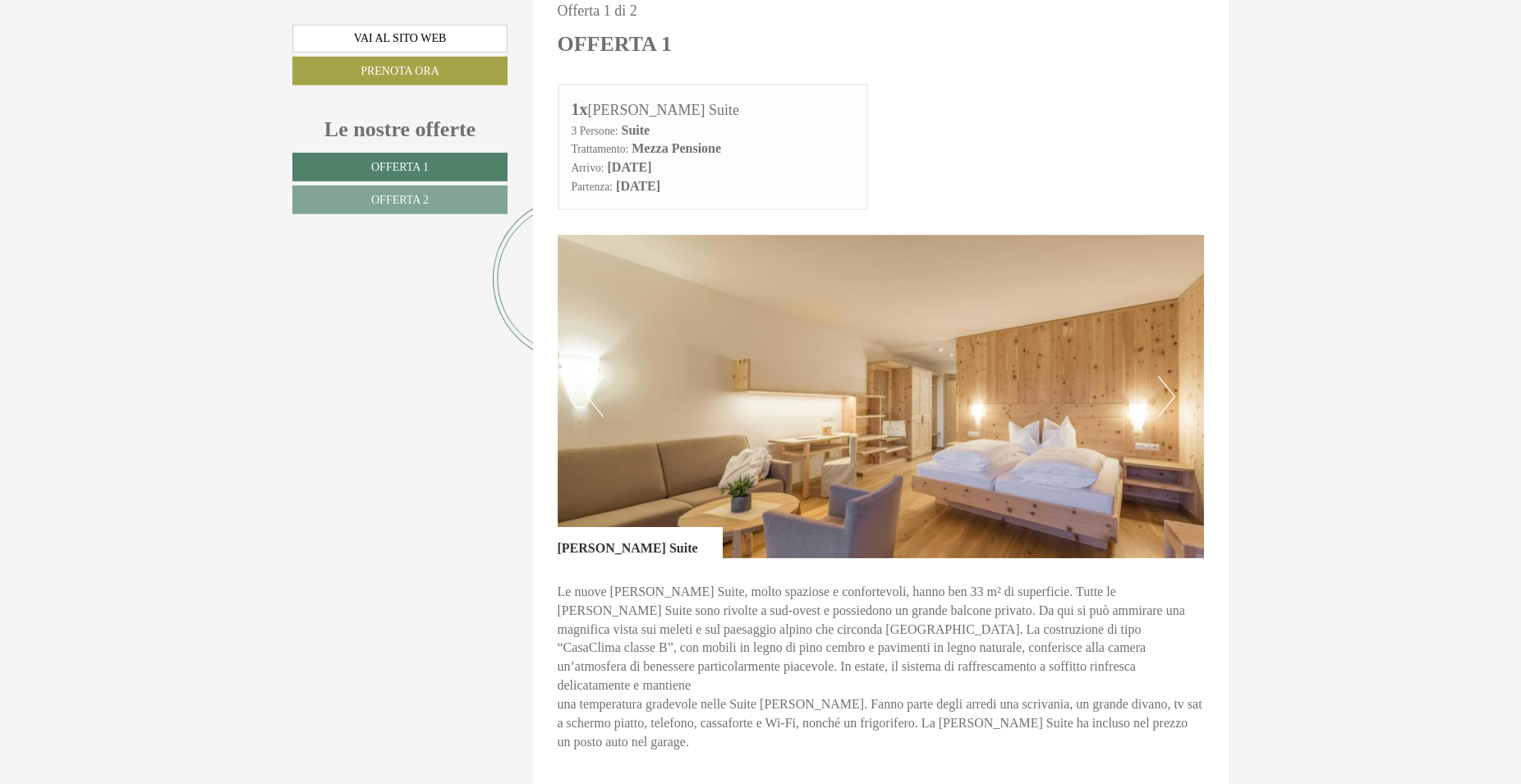
click at [1170, 394] on button "Next" at bounding box center [1166, 397] width 17 height 41
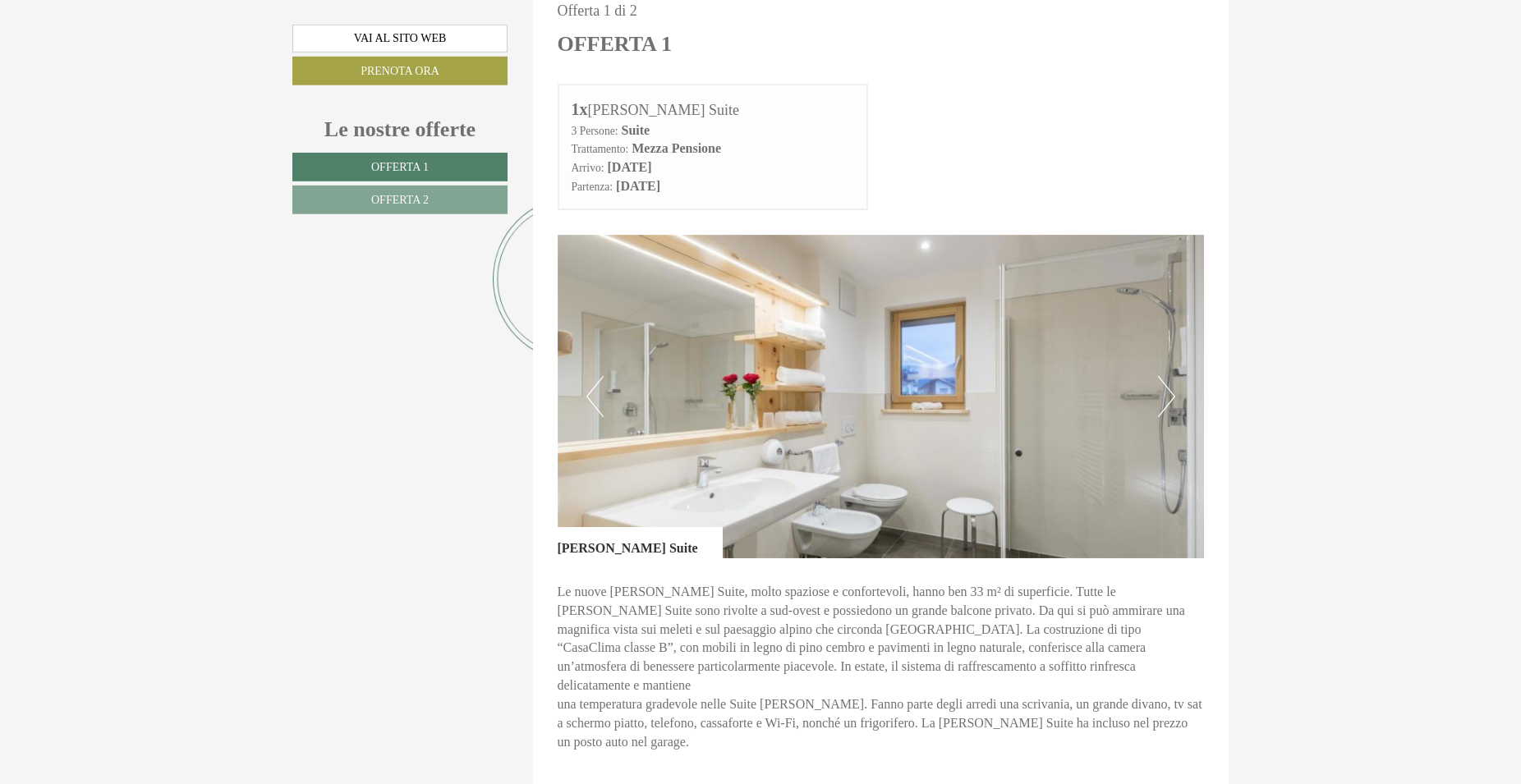
click at [1170, 394] on button "Next" at bounding box center [1166, 397] width 17 height 41
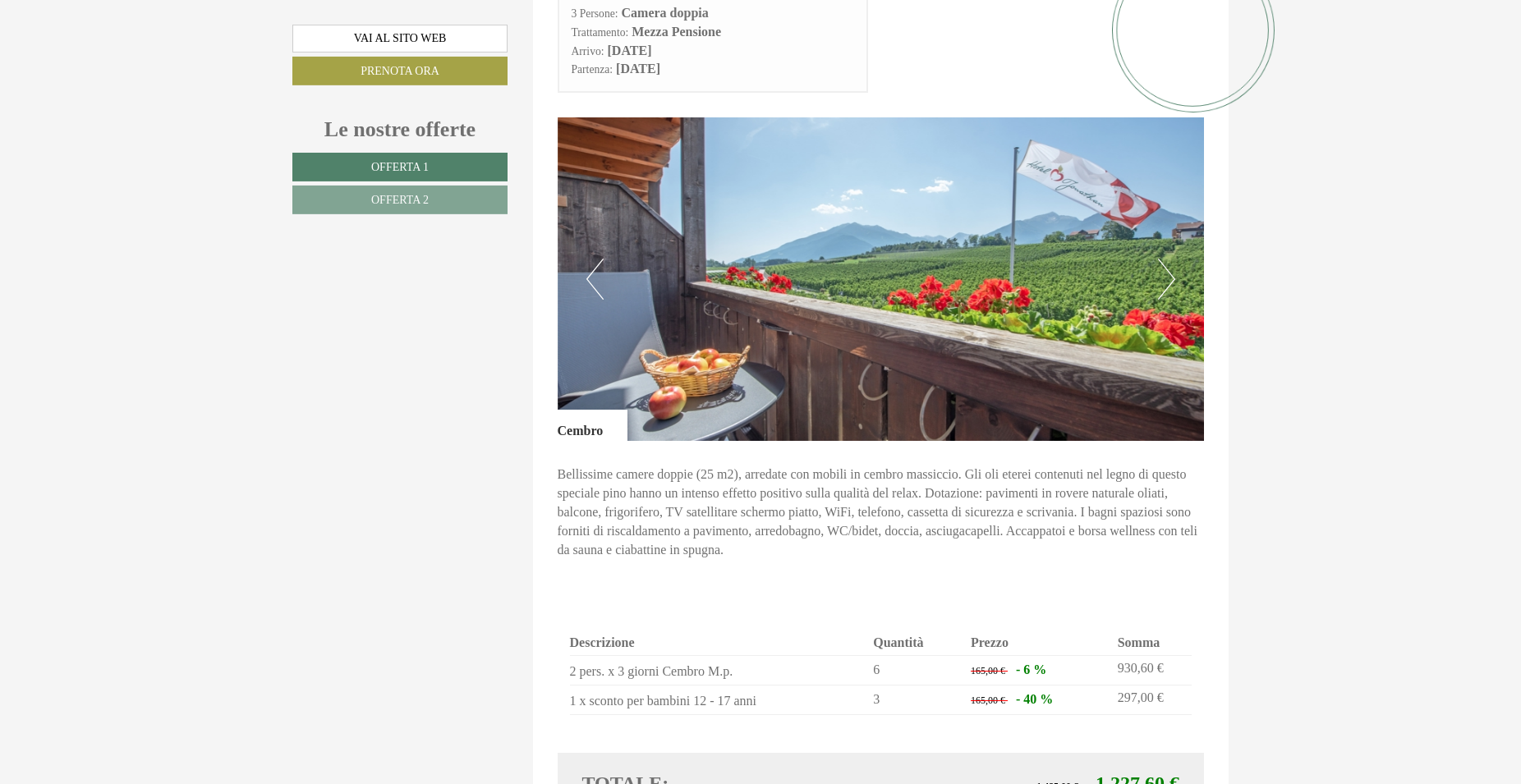
scroll to position [2170, 0]
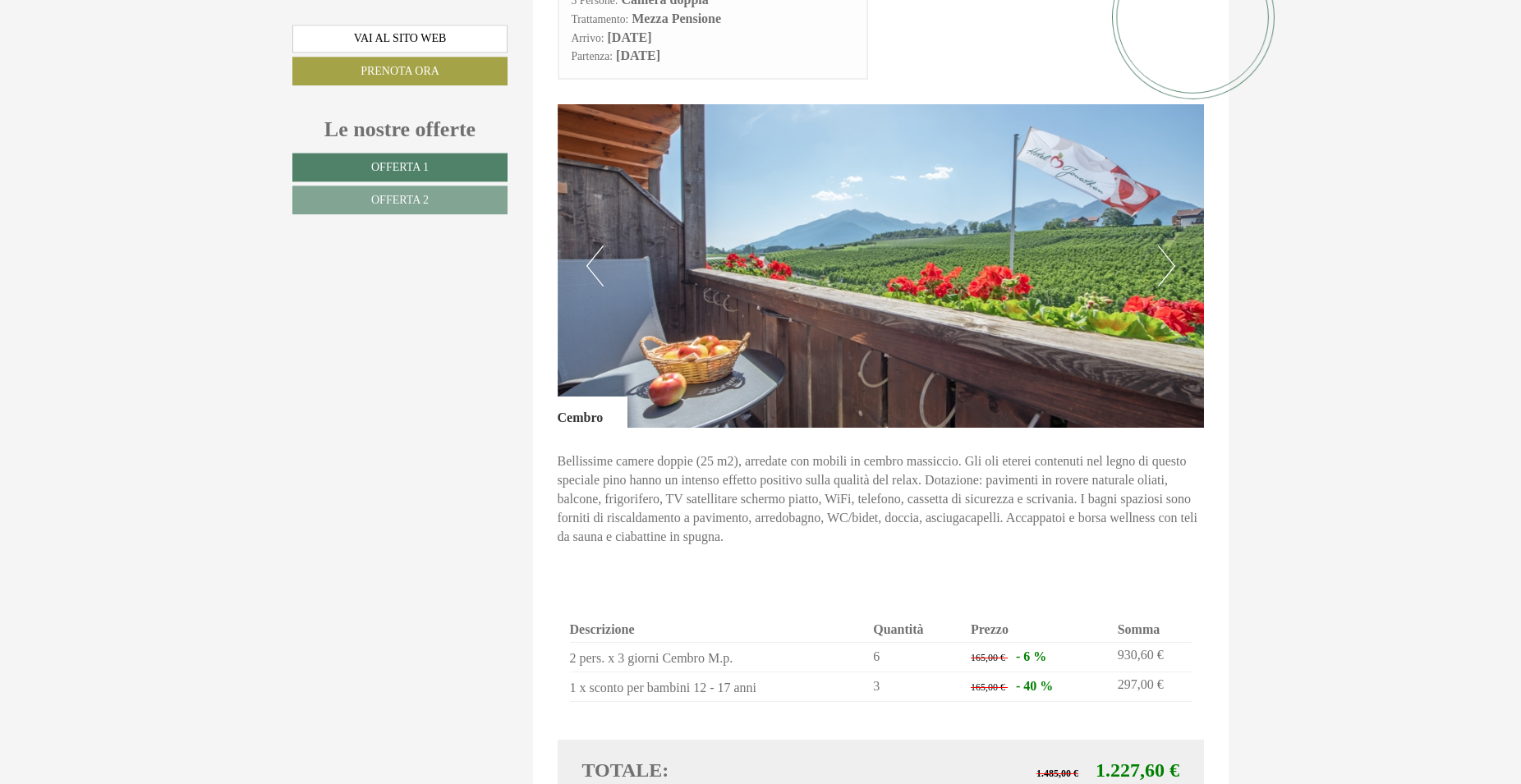
click at [1174, 246] on button "Next" at bounding box center [1166, 266] width 17 height 41
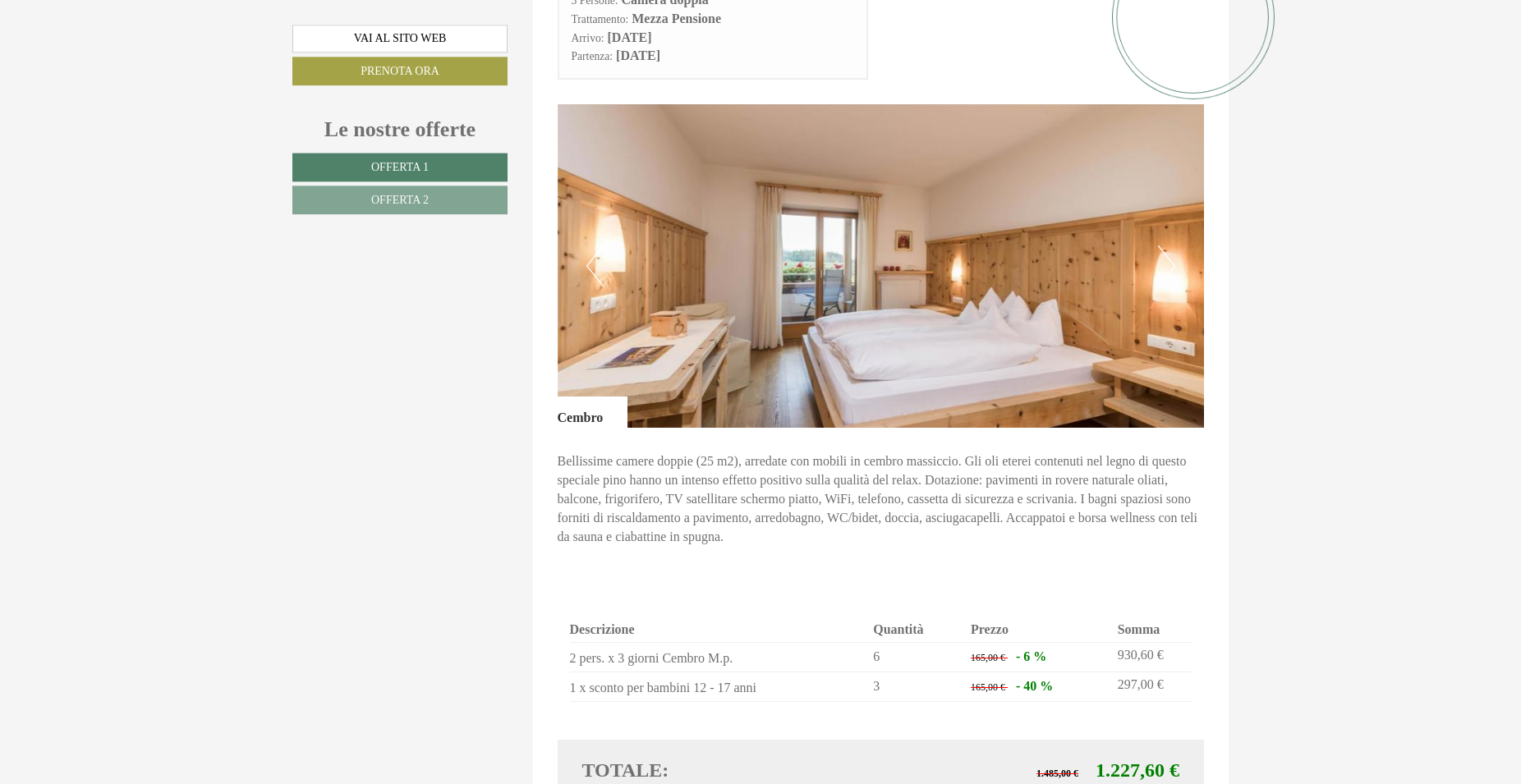
click at [1173, 250] on button "Next" at bounding box center [1166, 266] width 17 height 41
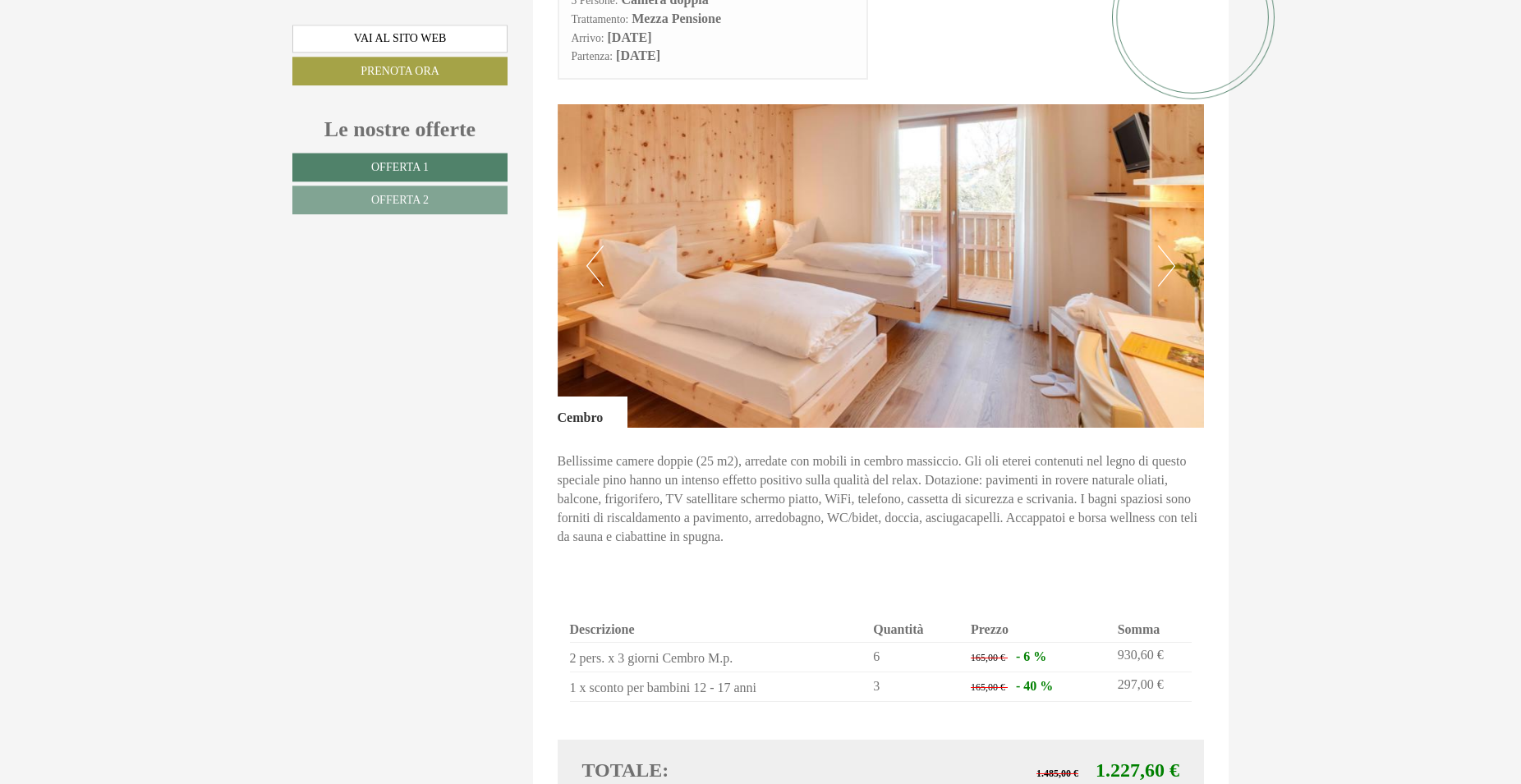
click at [1173, 250] on button "Next" at bounding box center [1166, 266] width 17 height 41
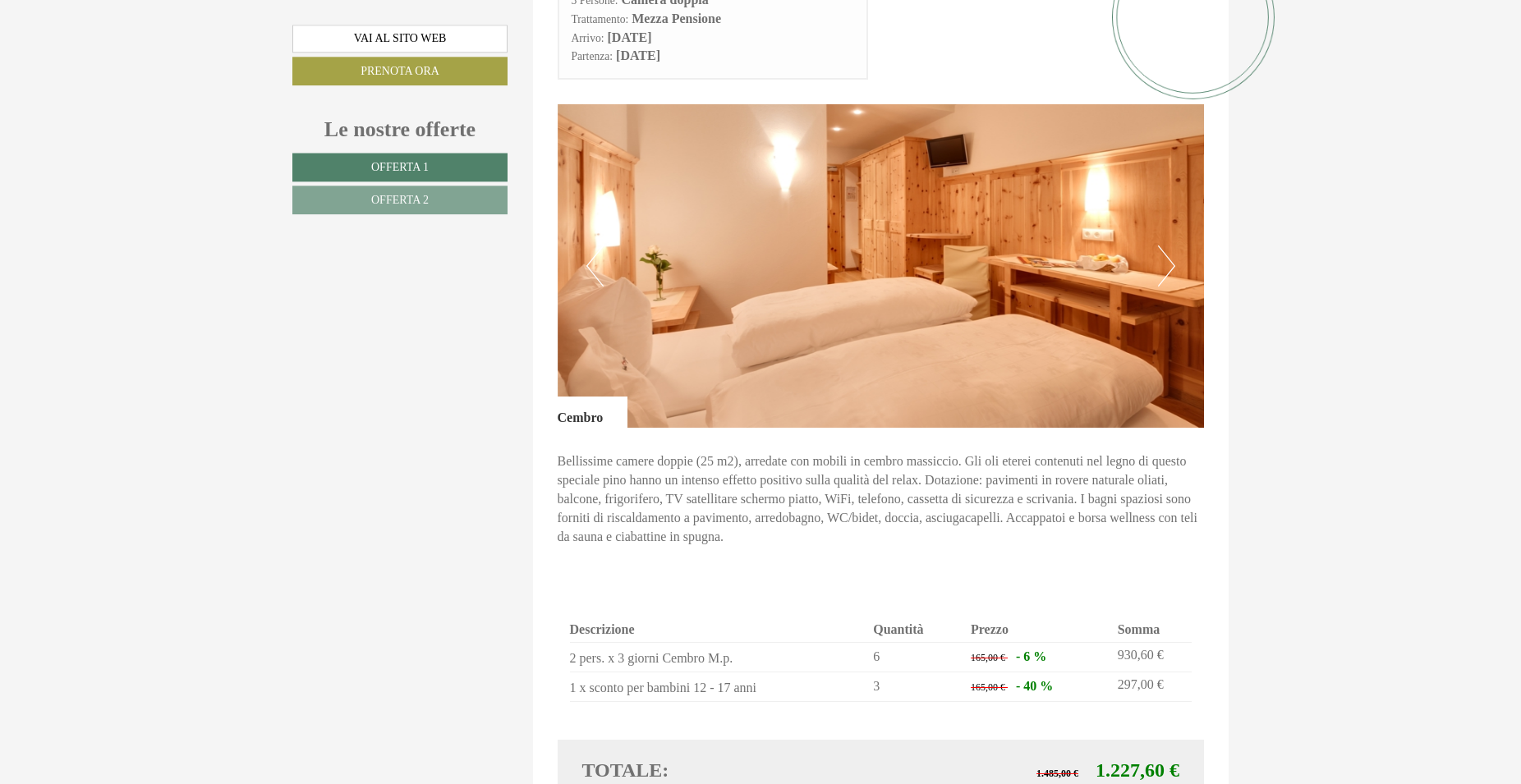
click at [1173, 250] on button "Next" at bounding box center [1166, 266] width 17 height 41
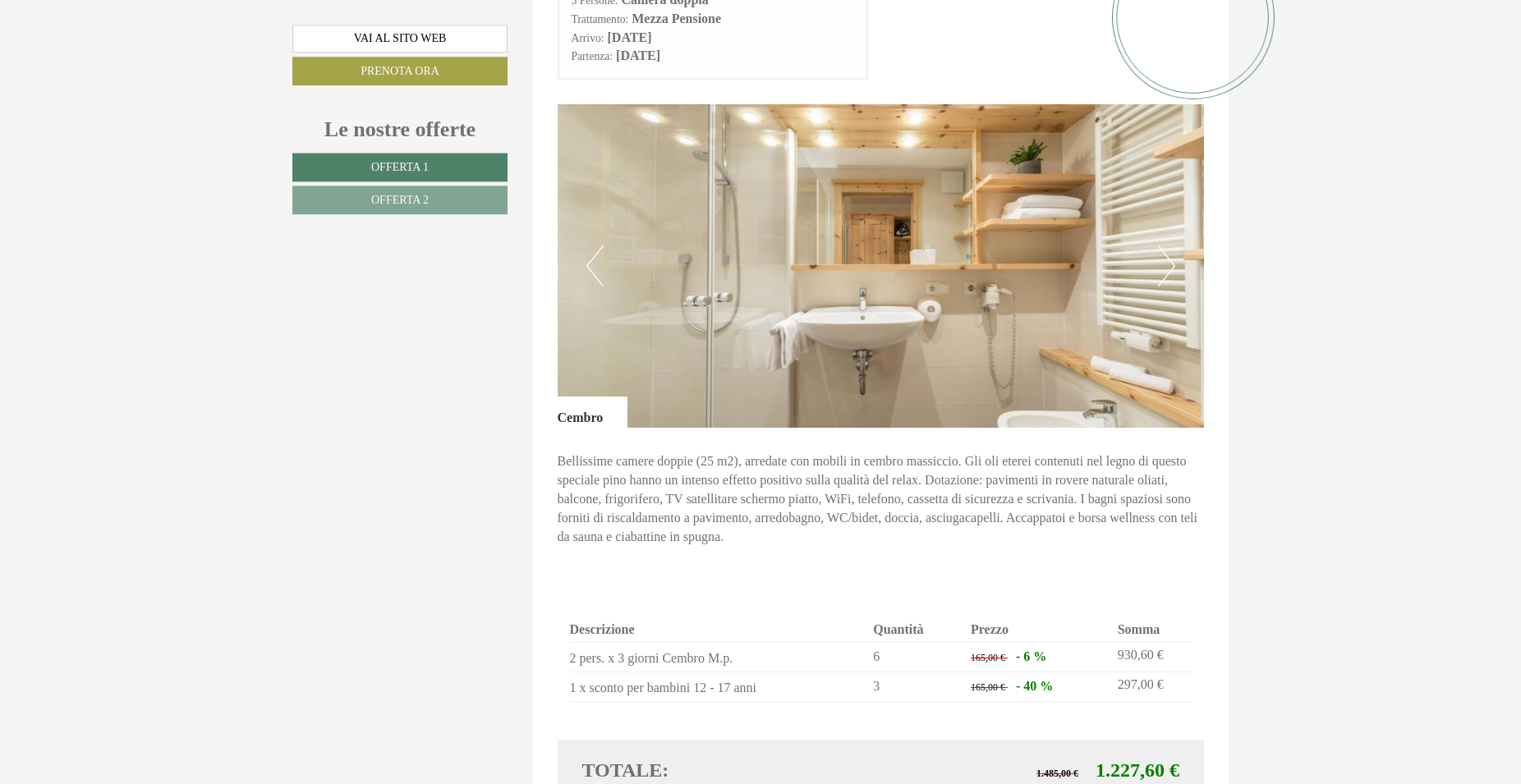
click at [1173, 250] on button "Next" at bounding box center [1166, 266] width 17 height 41
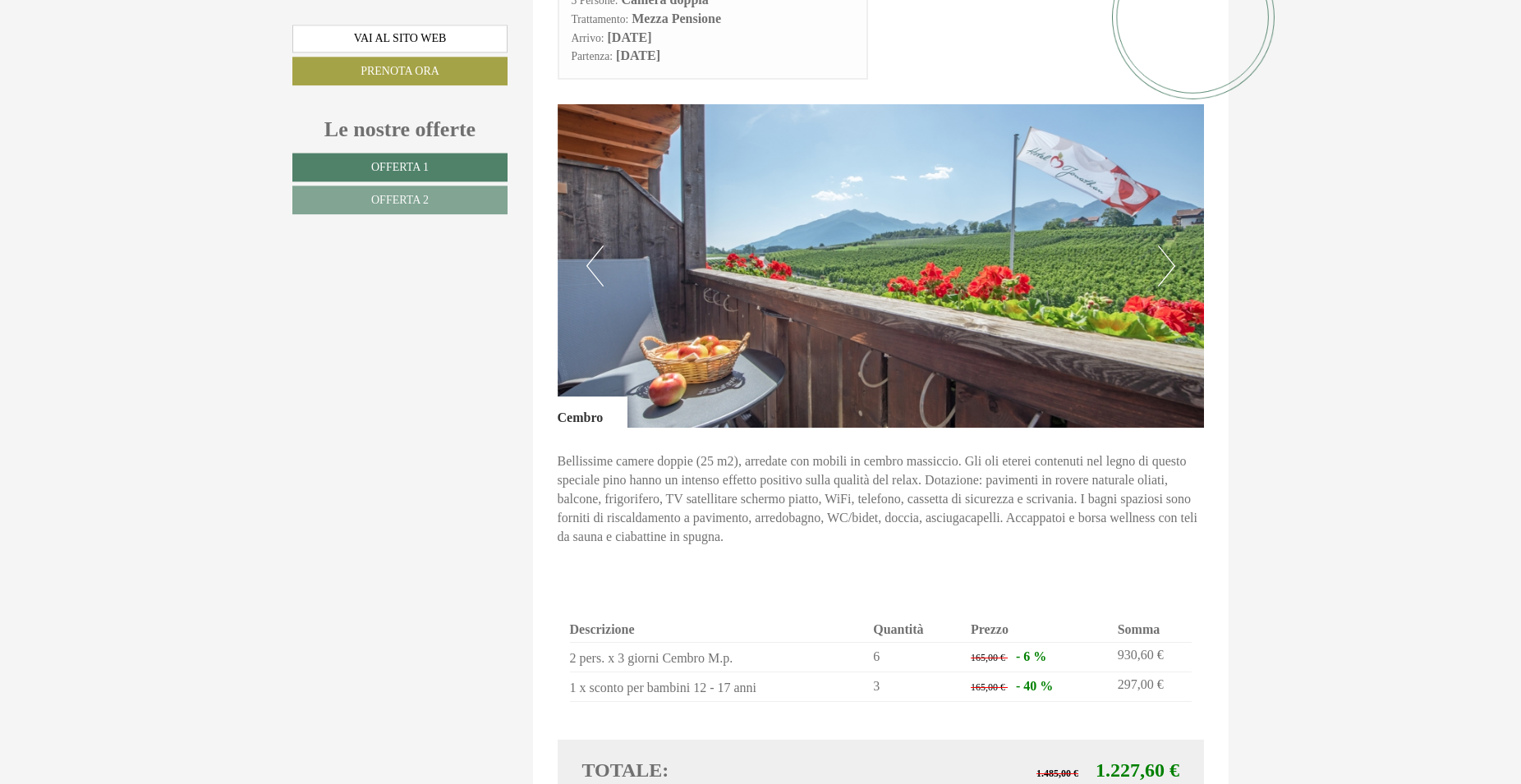
click at [1173, 250] on button "Next" at bounding box center [1166, 266] width 17 height 41
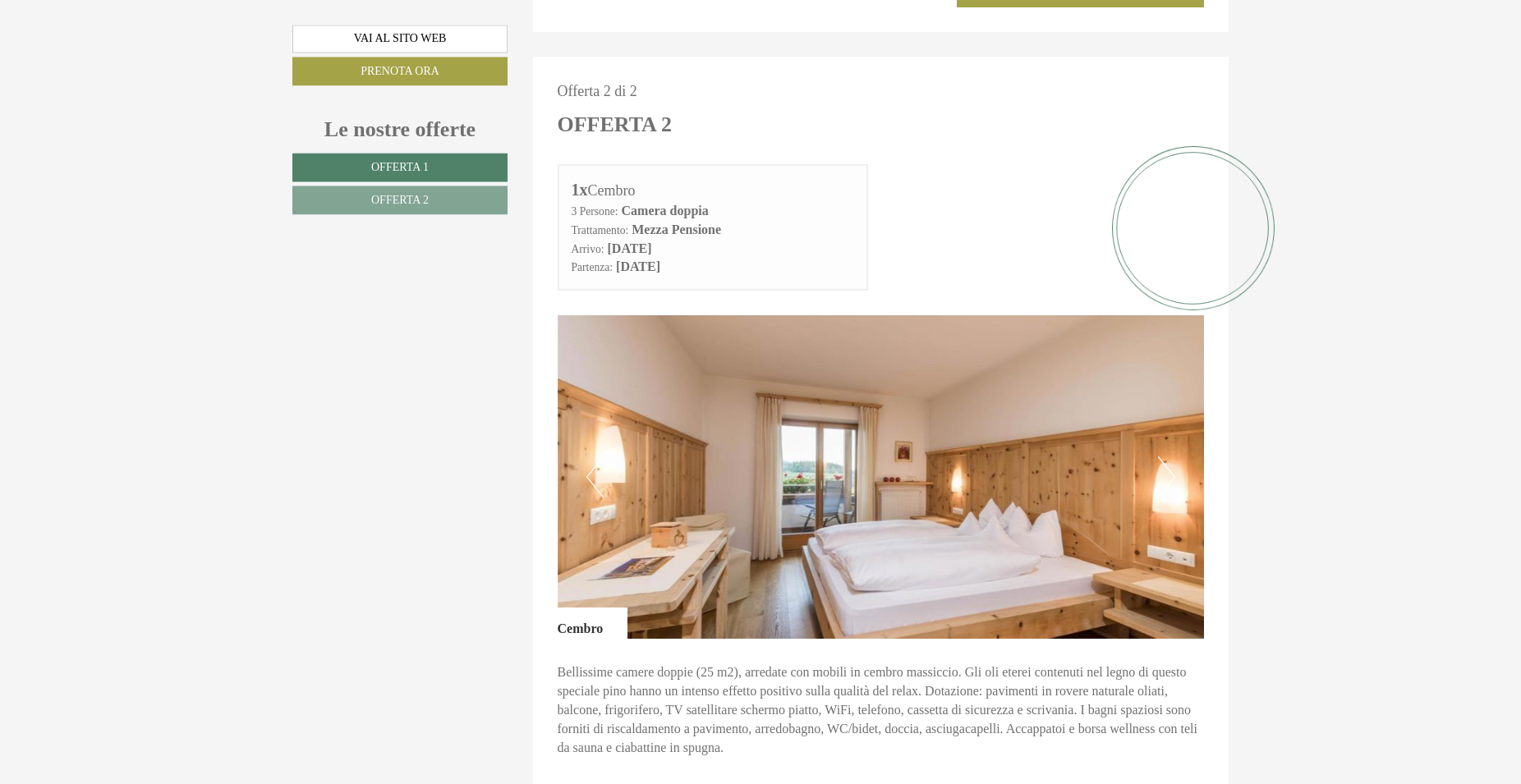
scroll to position [1985, 0]
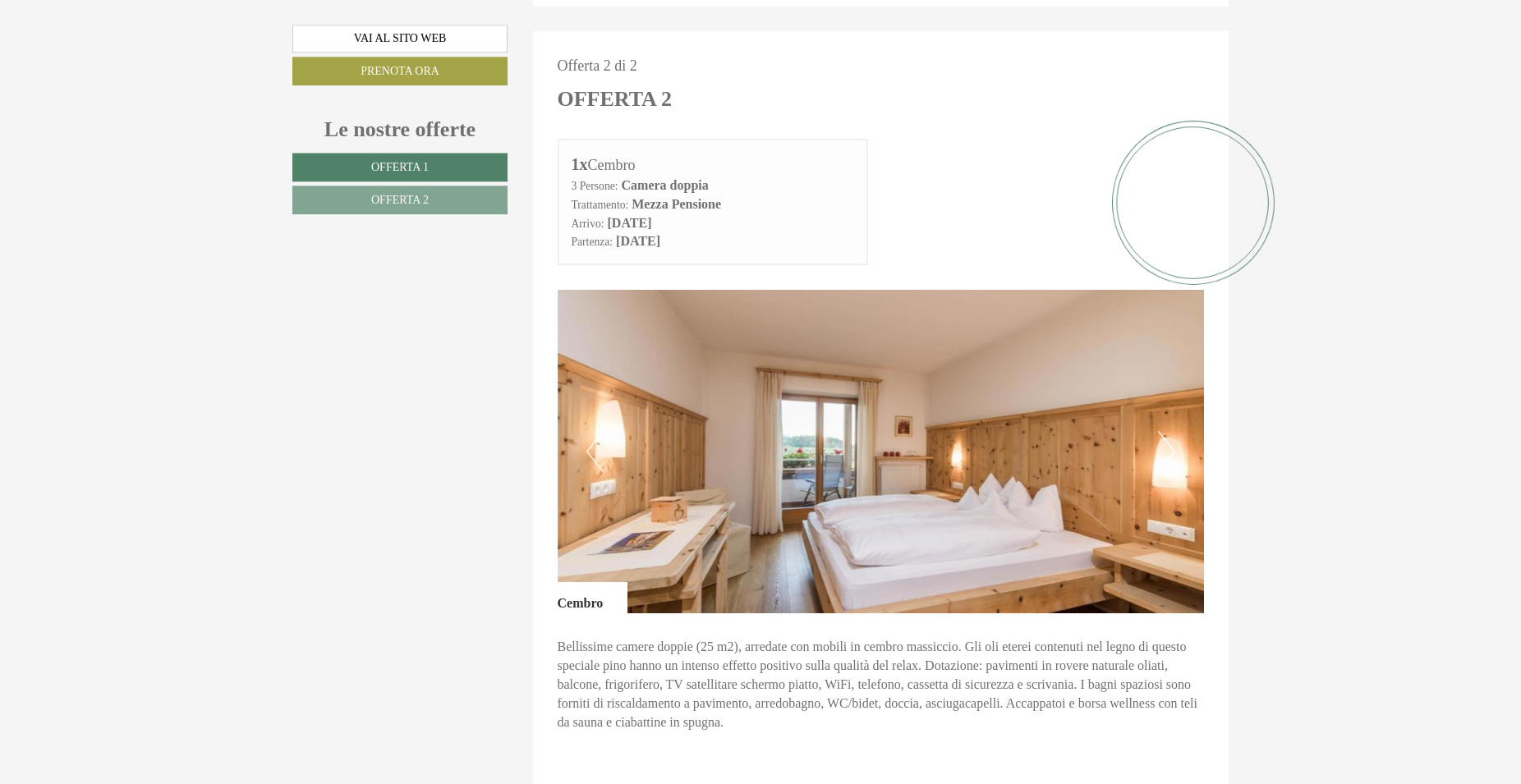
click at [1164, 437] on button "Next" at bounding box center [1166, 451] width 17 height 41
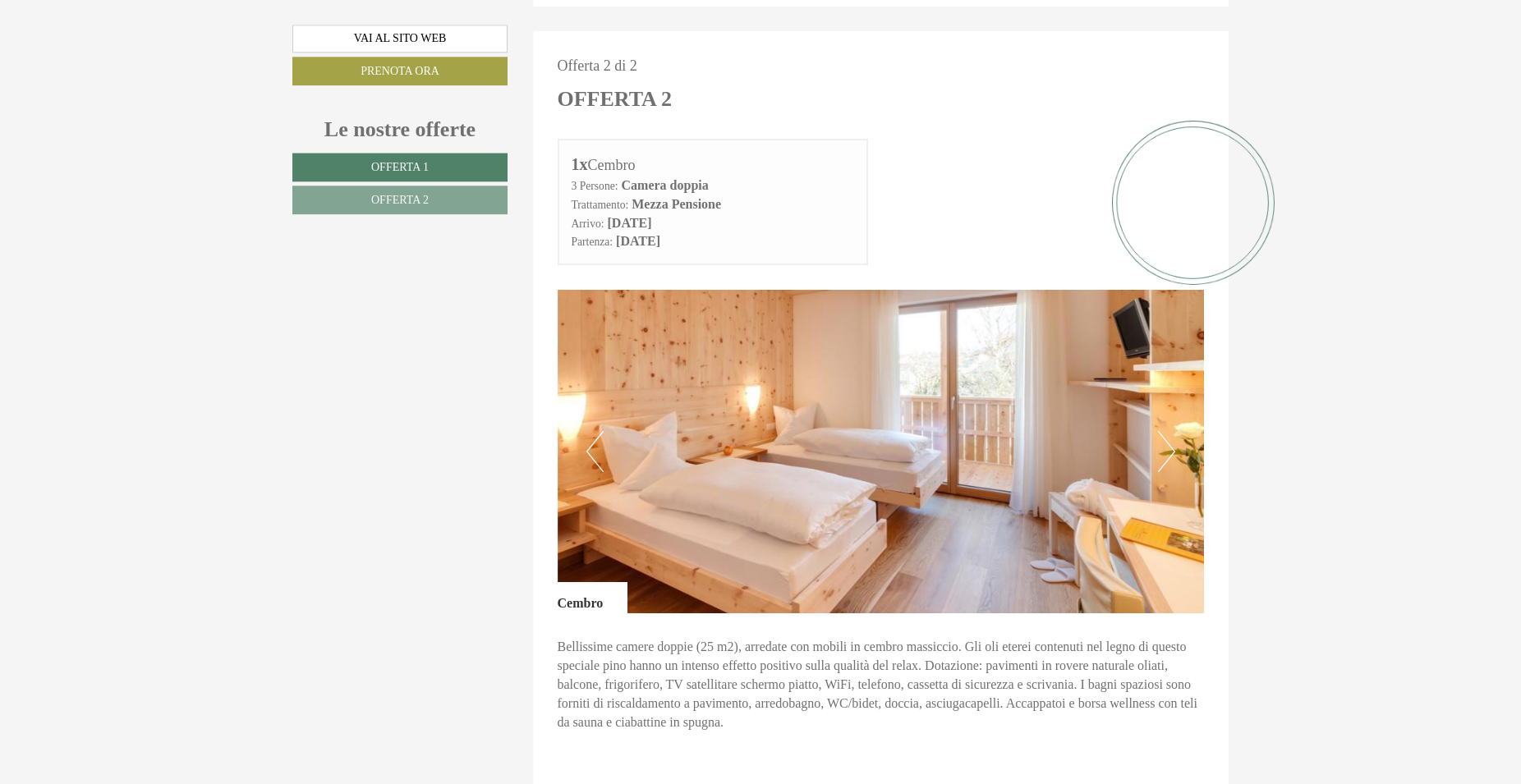
click at [1164, 434] on button "Next" at bounding box center [1166, 451] width 17 height 41
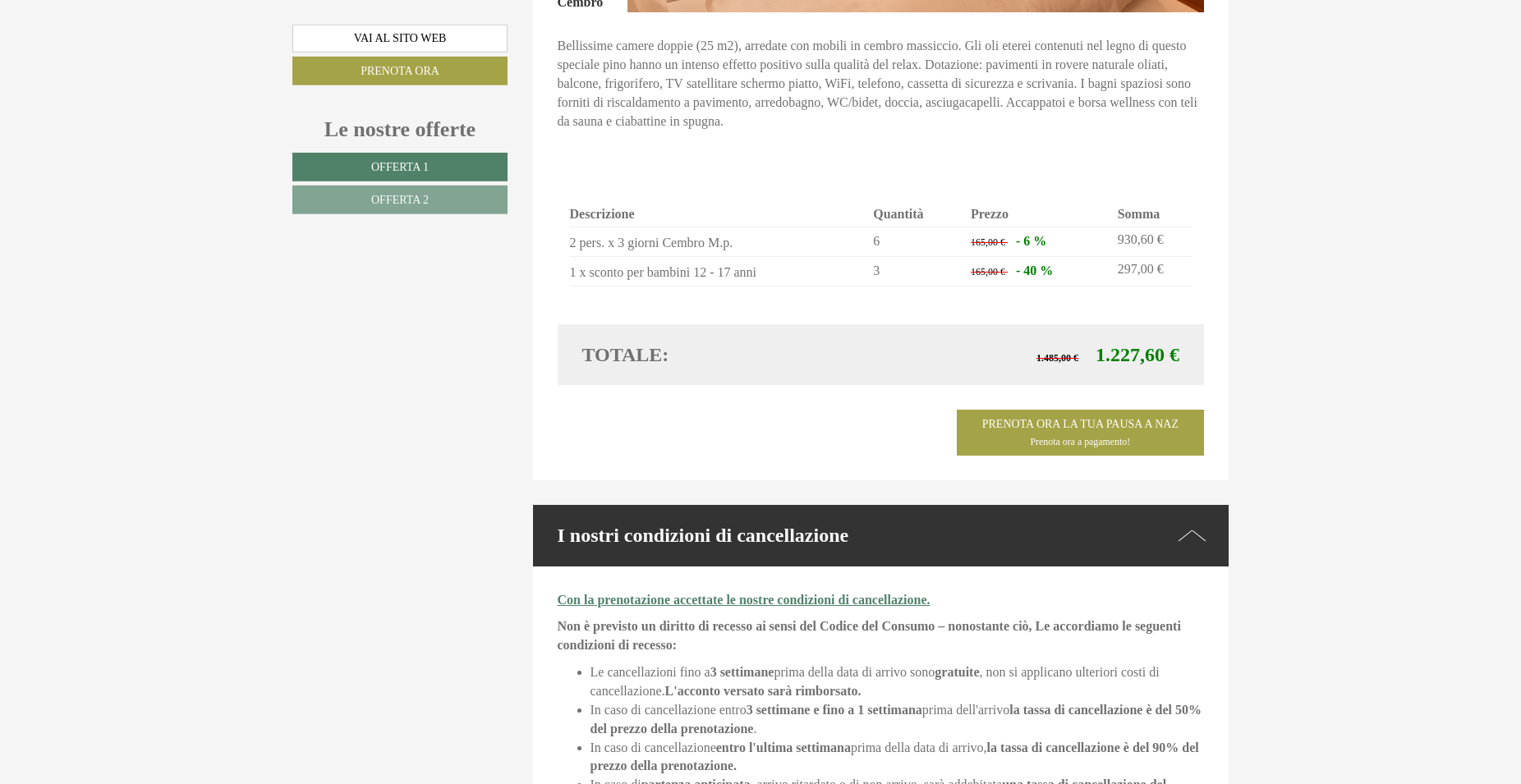
scroll to position [2688, 0]
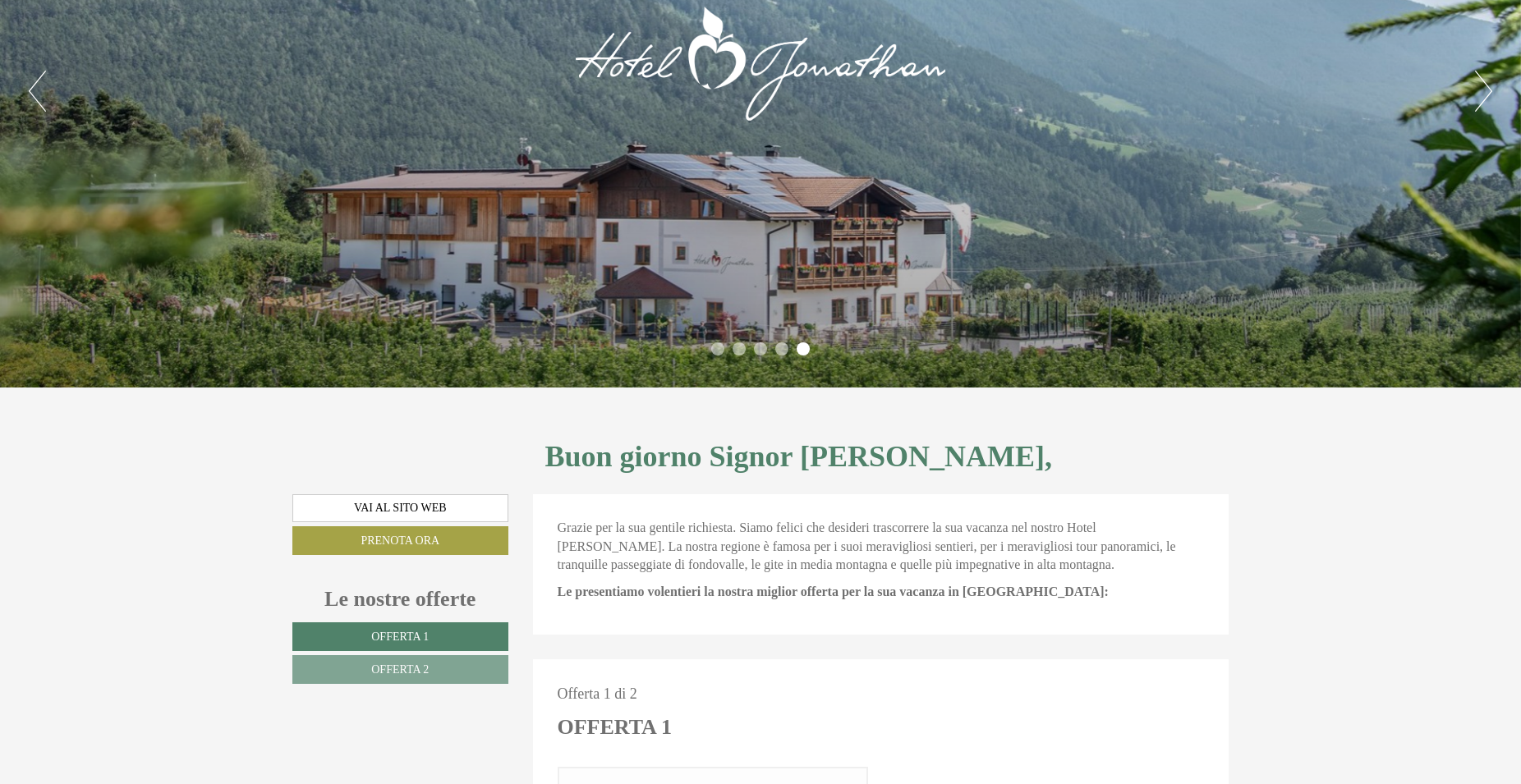
scroll to position [206, 0]
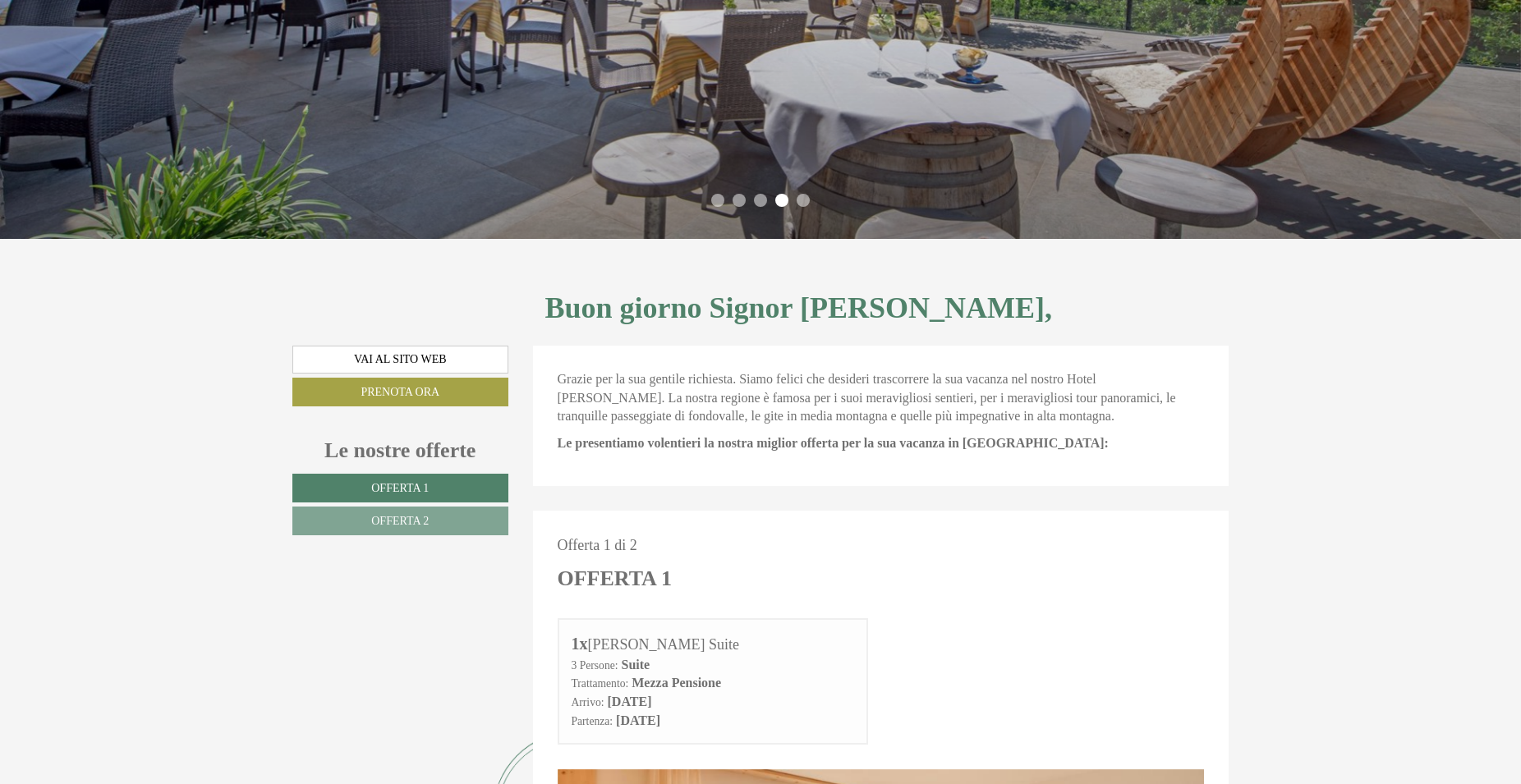
scroll to position [380, 0]
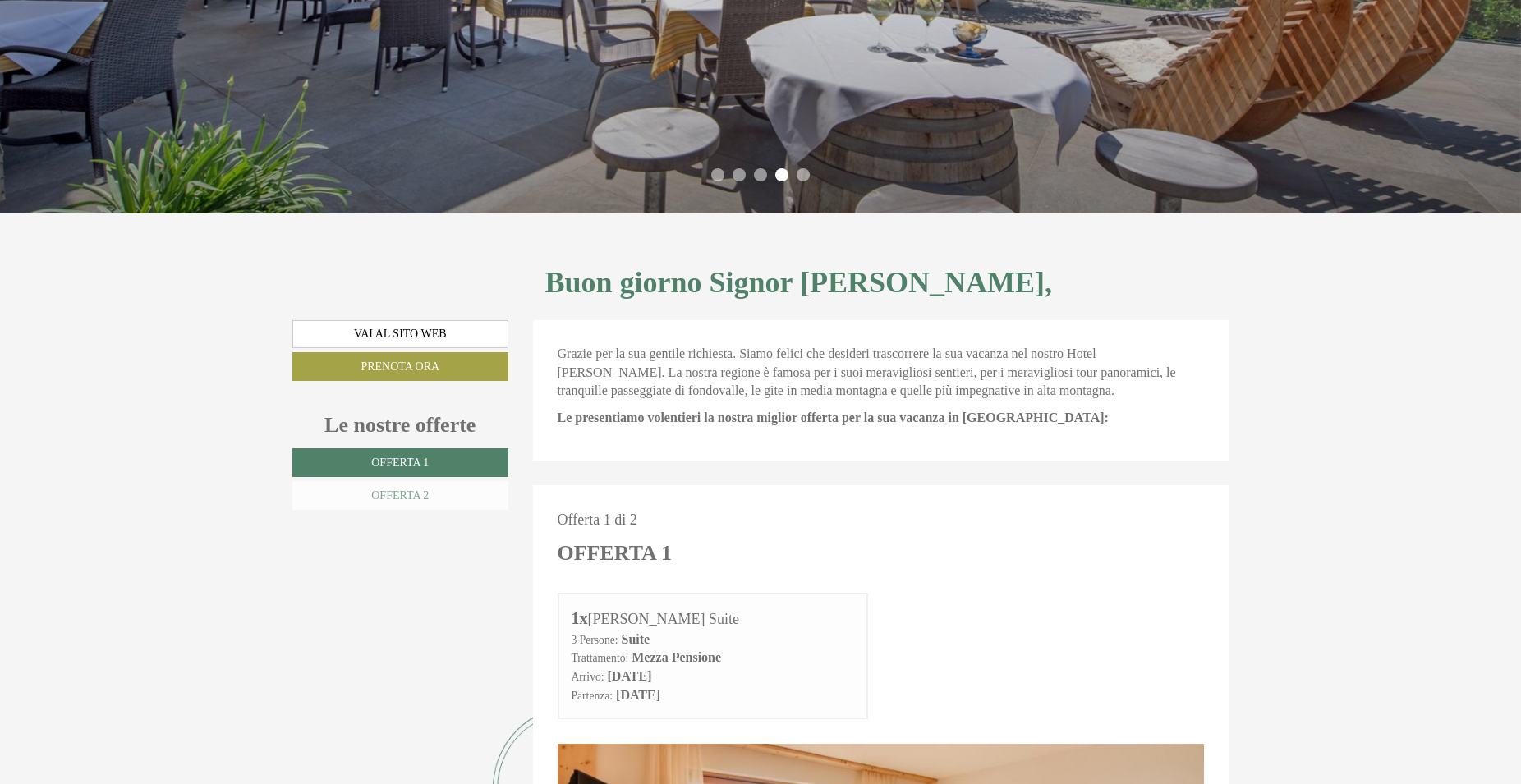
click at [370, 487] on link "Offerta 2" at bounding box center [399, 496] width 216 height 29
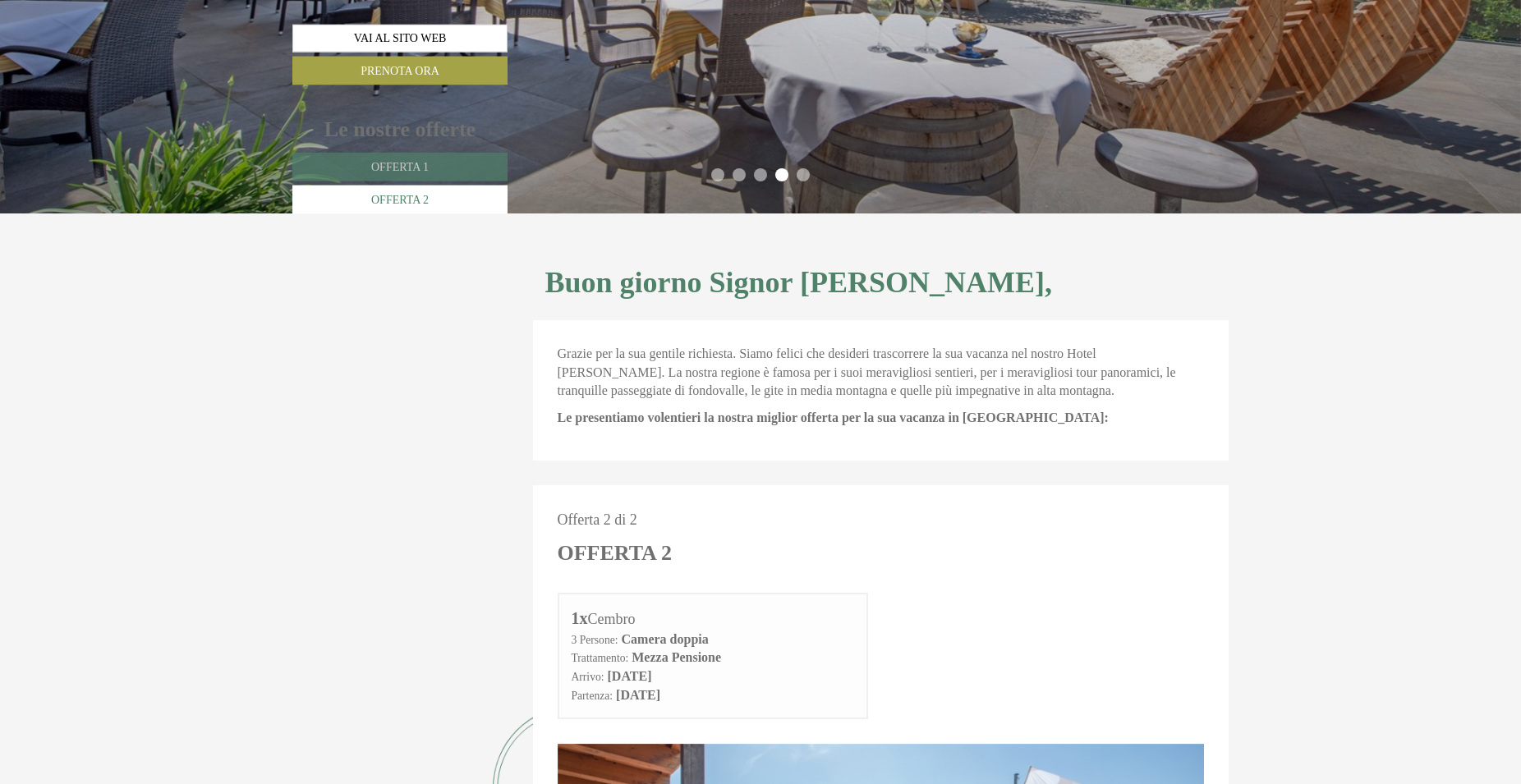
scroll to position [866, 0]
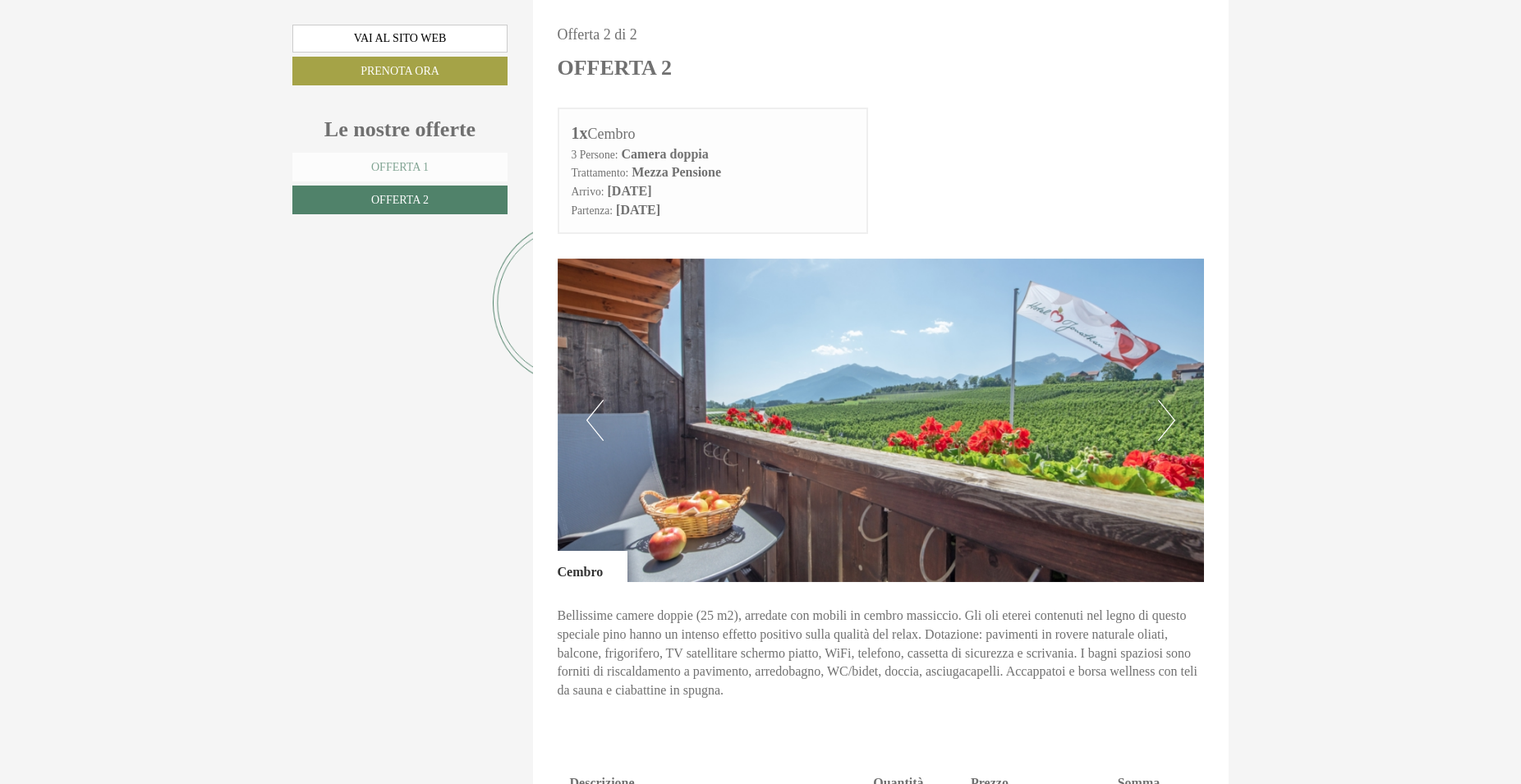
click at [368, 159] on link "Offerta 1" at bounding box center [399, 167] width 216 height 29
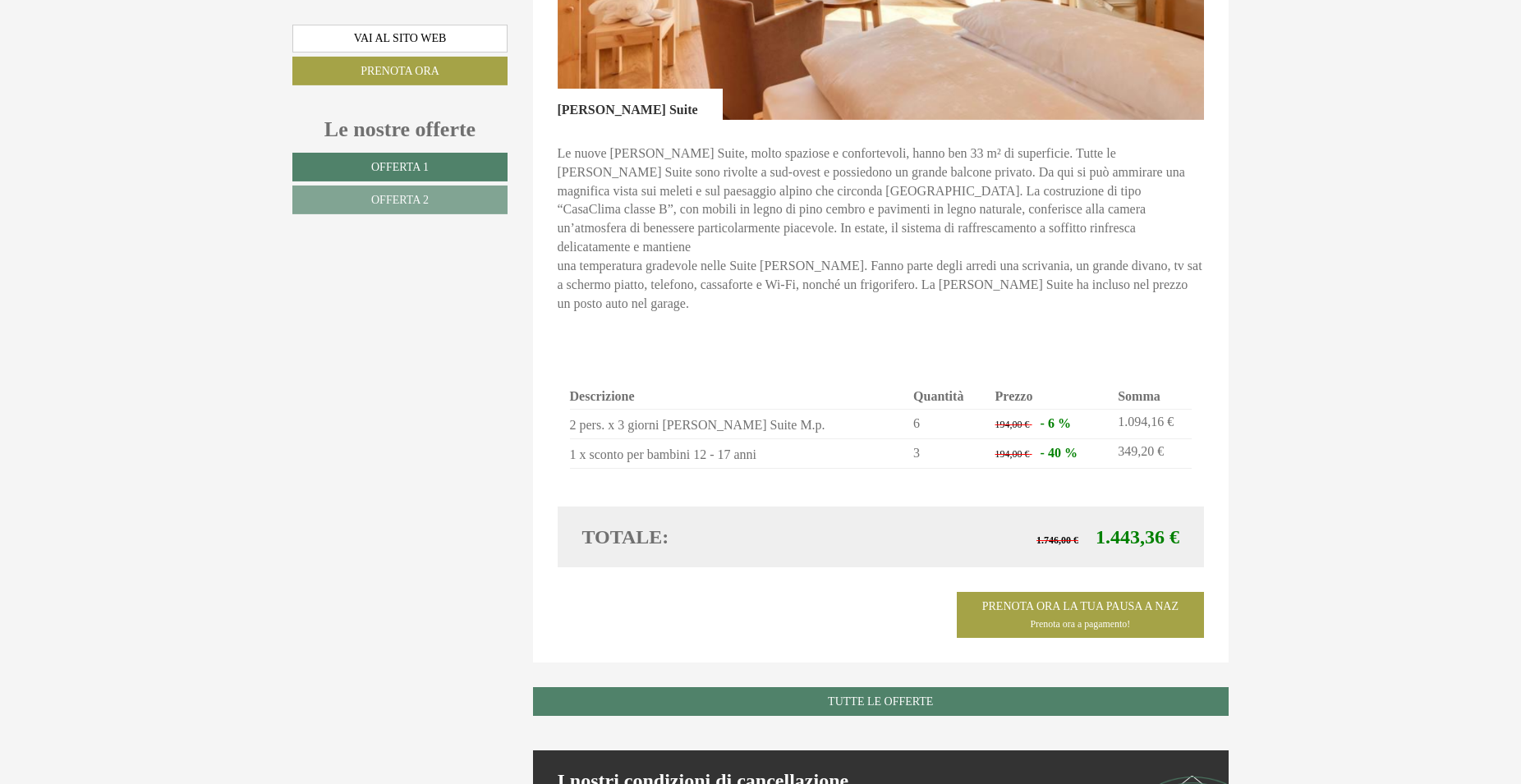
scroll to position [1178, 0]
